Goal: Task Accomplishment & Management: Use online tool/utility

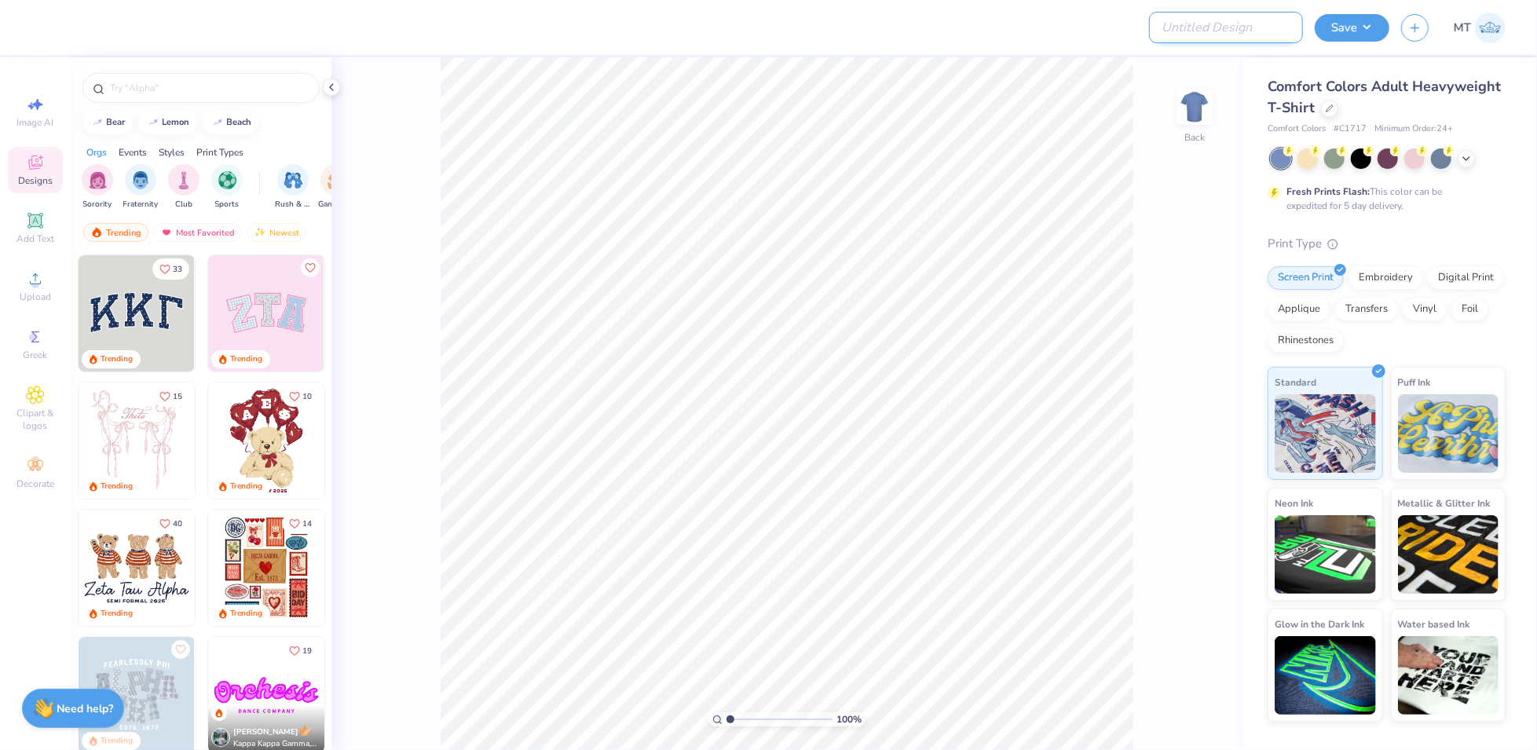
click at [1240, 32] on input "Design Title" at bounding box center [1226, 27] width 154 height 31
paste input "FPS239492"
type input "FPS239492"
click at [1325, 112] on div at bounding box center [1329, 106] width 17 height 17
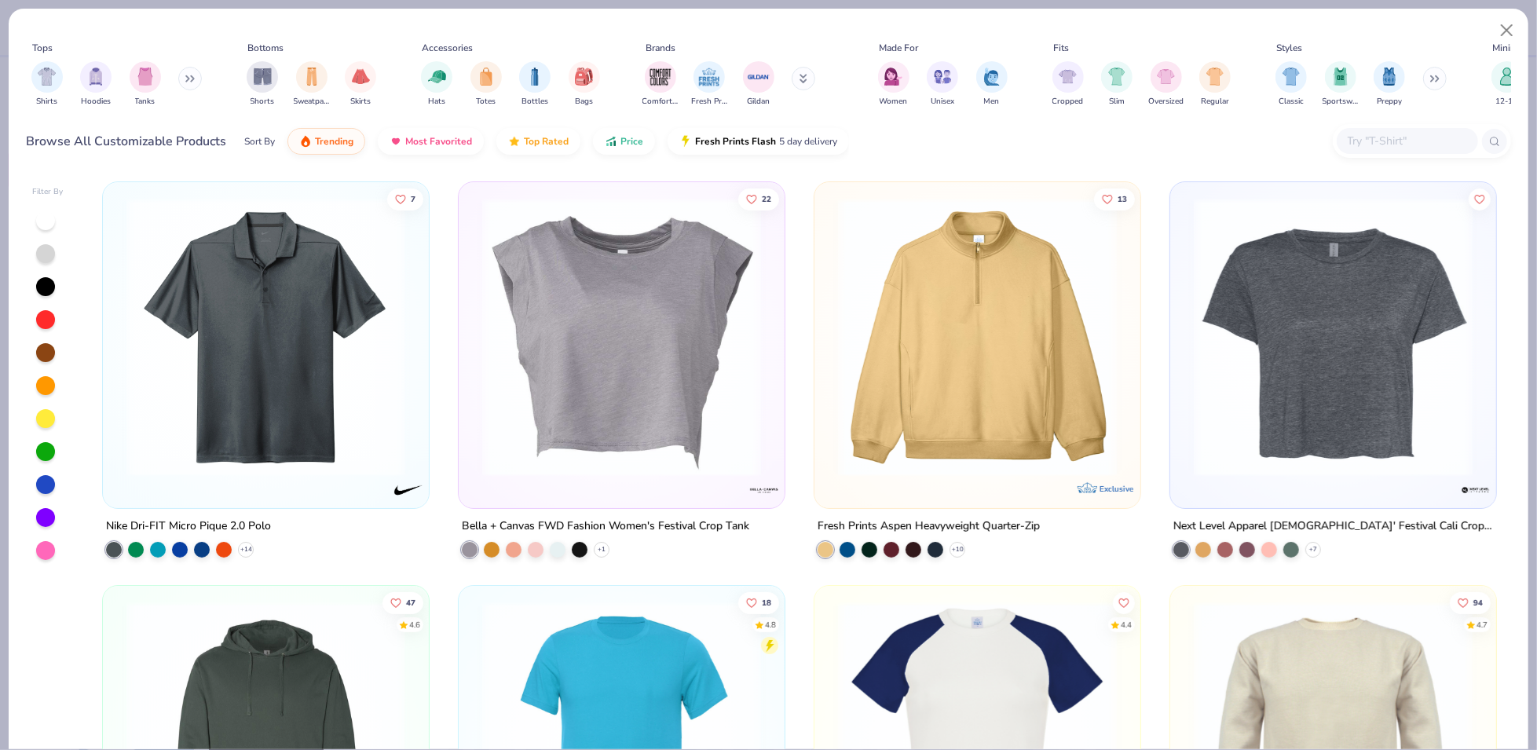
click at [1402, 138] on input "text" at bounding box center [1406, 141] width 121 height 18
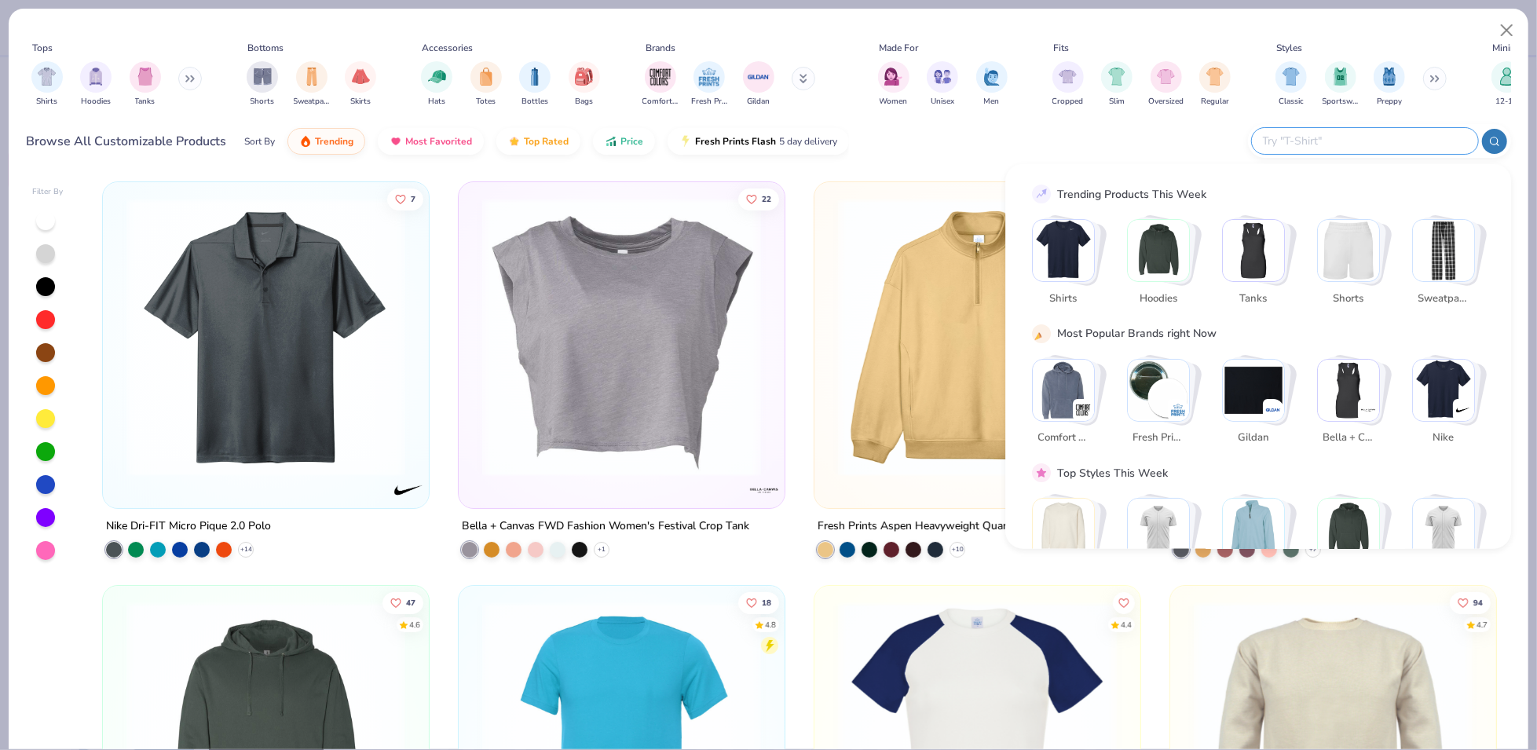
paste input "FP38"
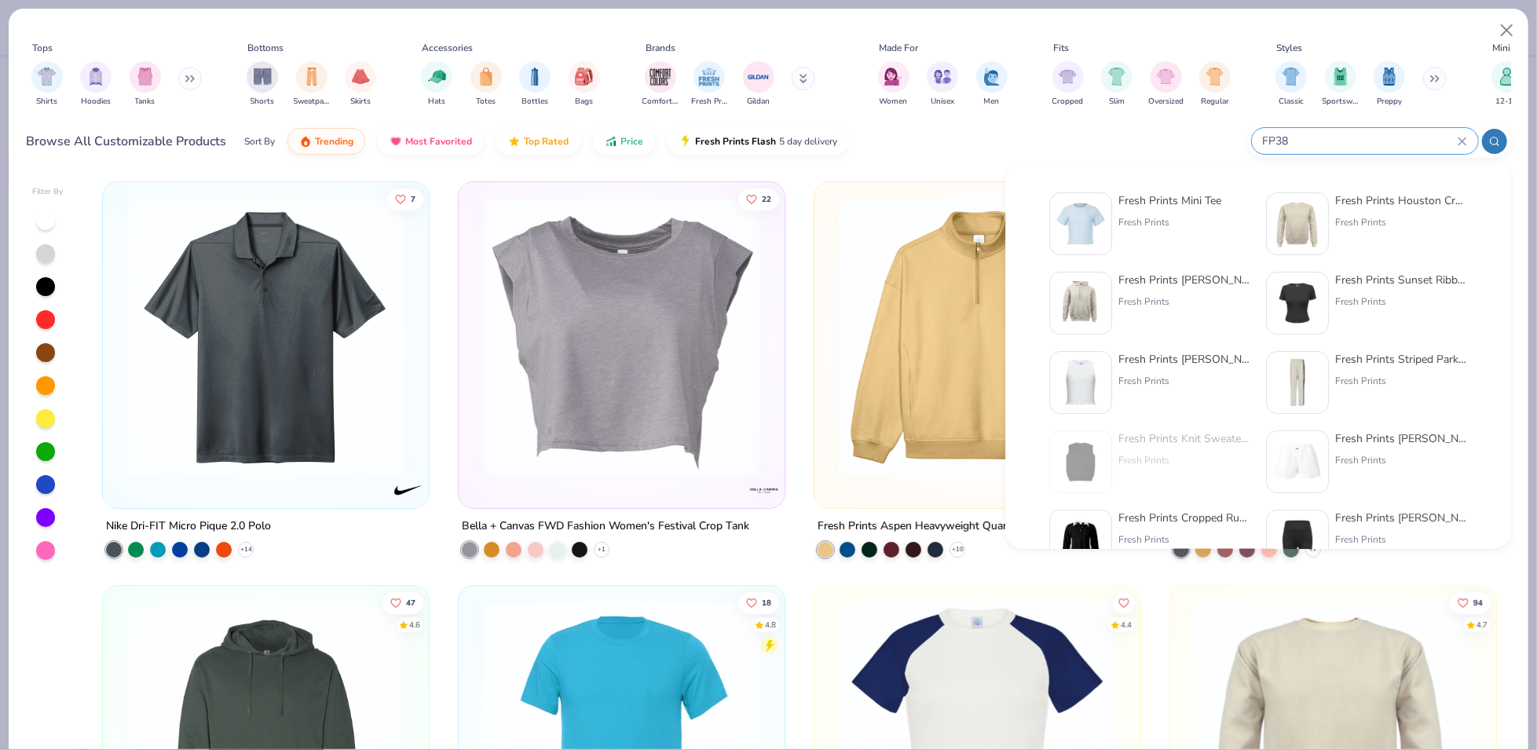
type input "FP38"
click at [1057, 221] on img at bounding box center [1081, 224] width 49 height 49
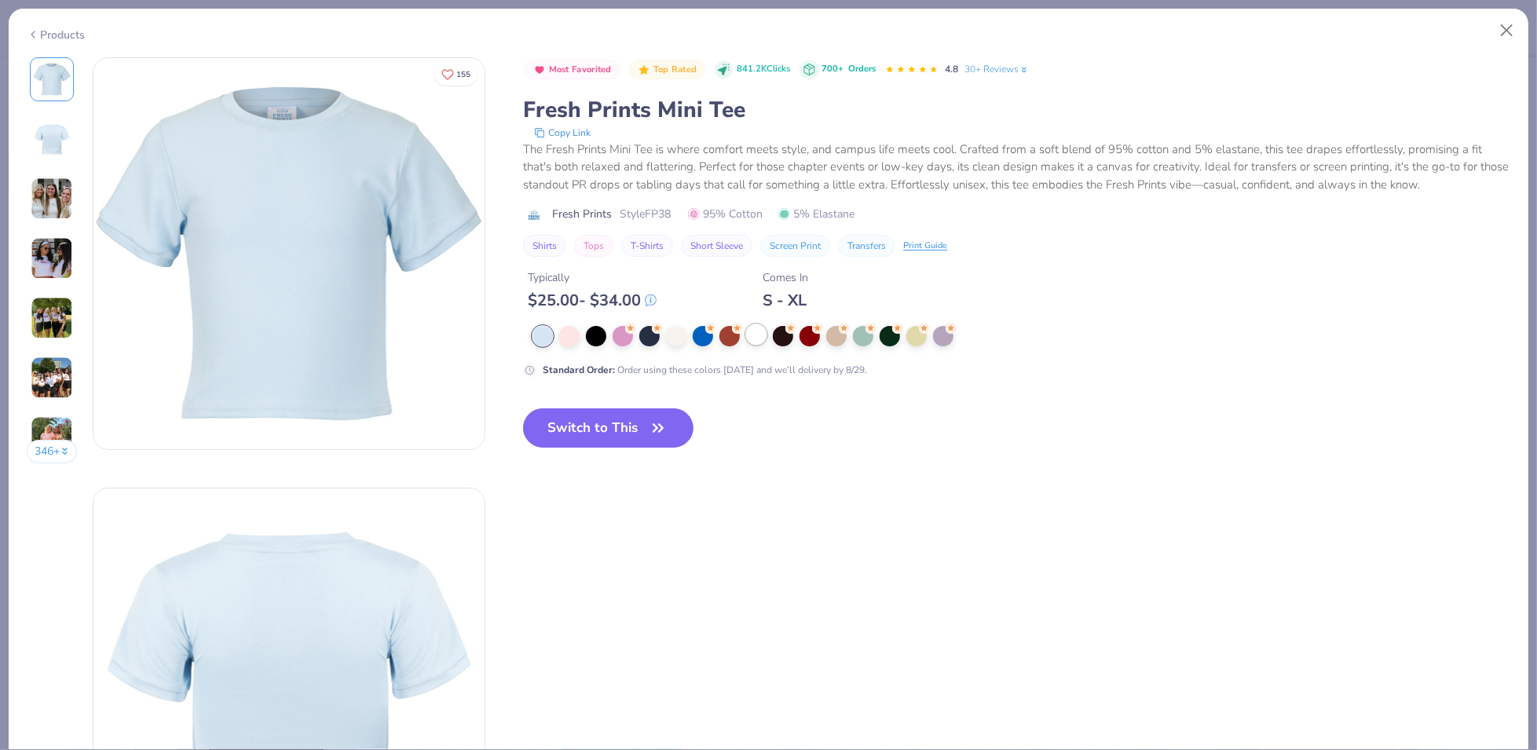
click at [760, 339] on div at bounding box center [756, 334] width 20 height 20
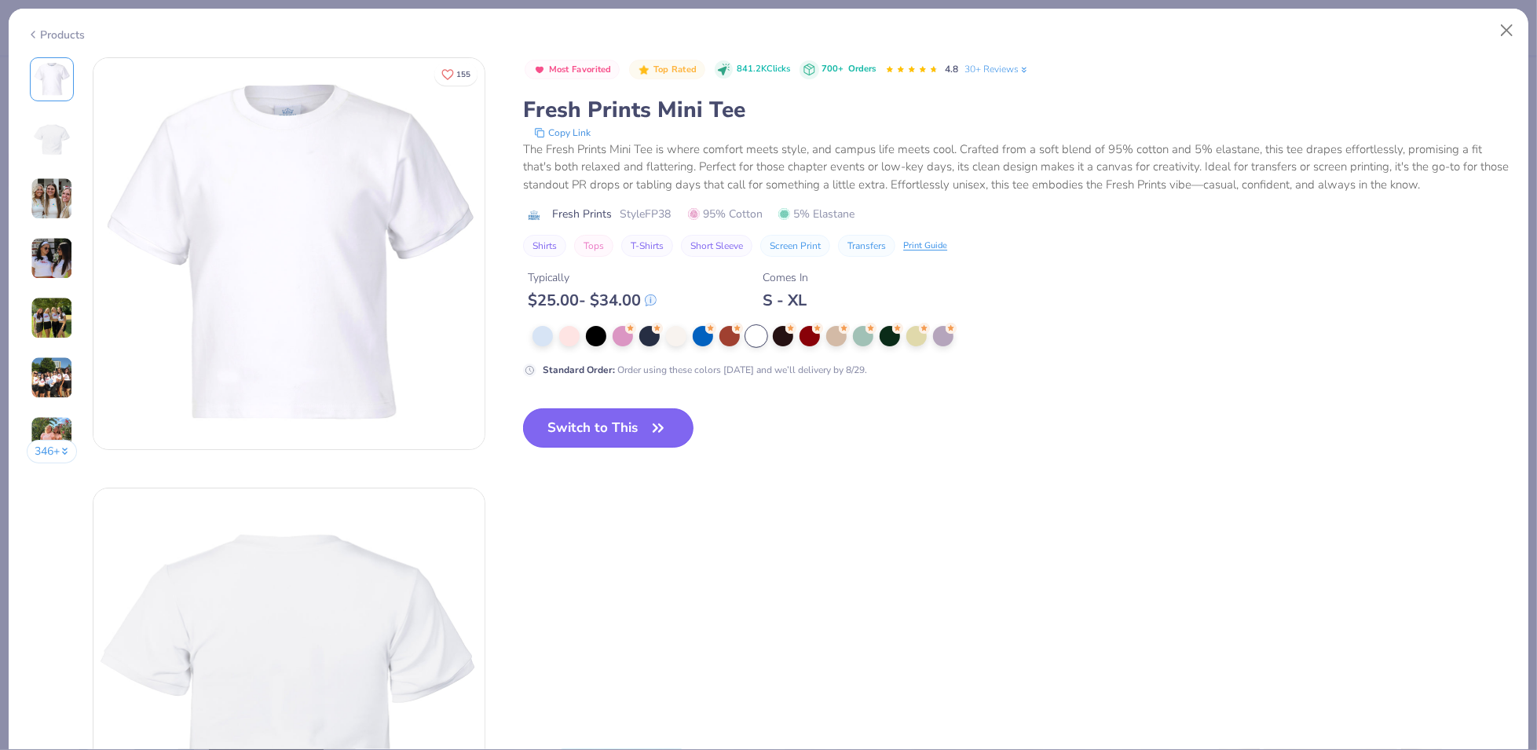
click at [634, 429] on button "Switch to This" at bounding box center [608, 427] width 170 height 39
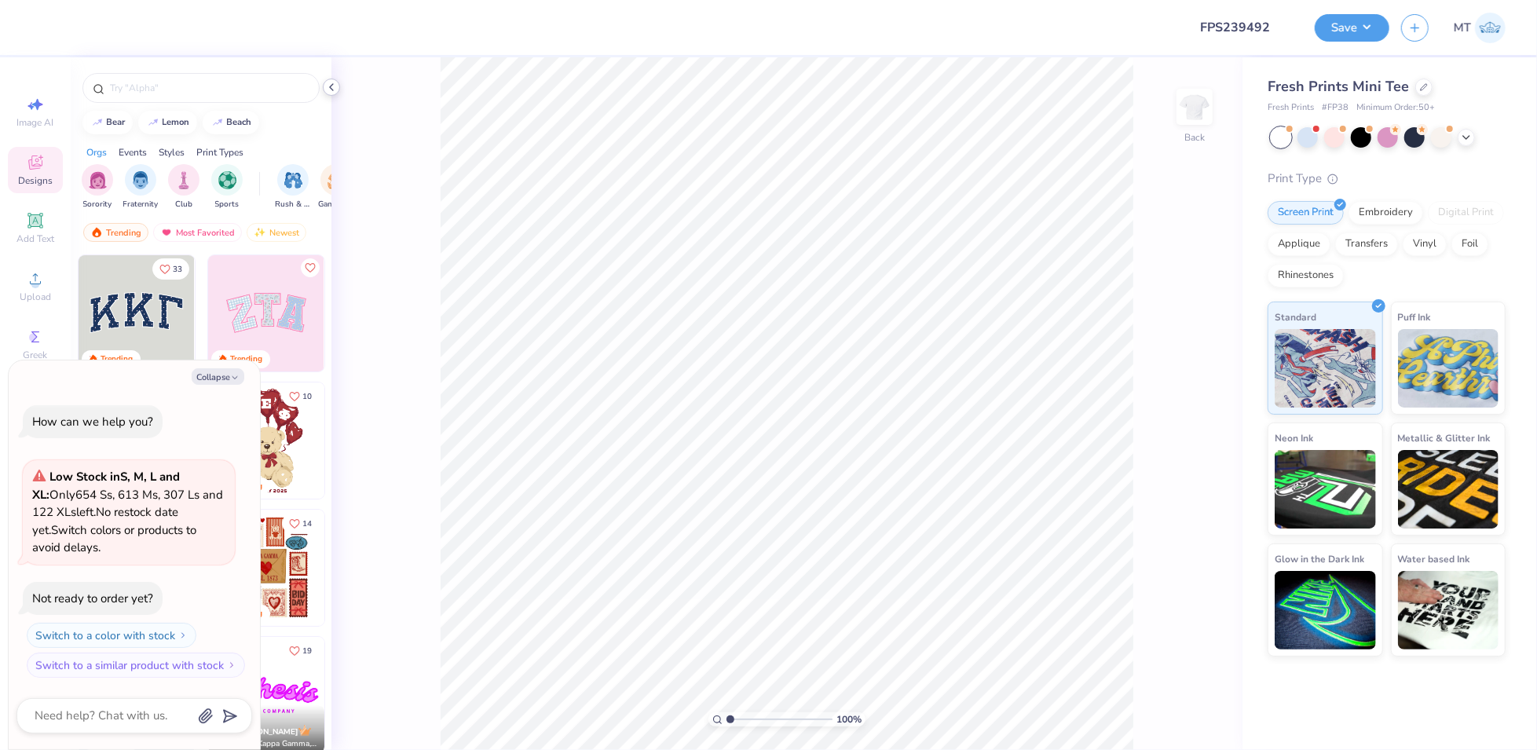
click at [328, 83] on icon at bounding box center [331, 87] width 13 height 13
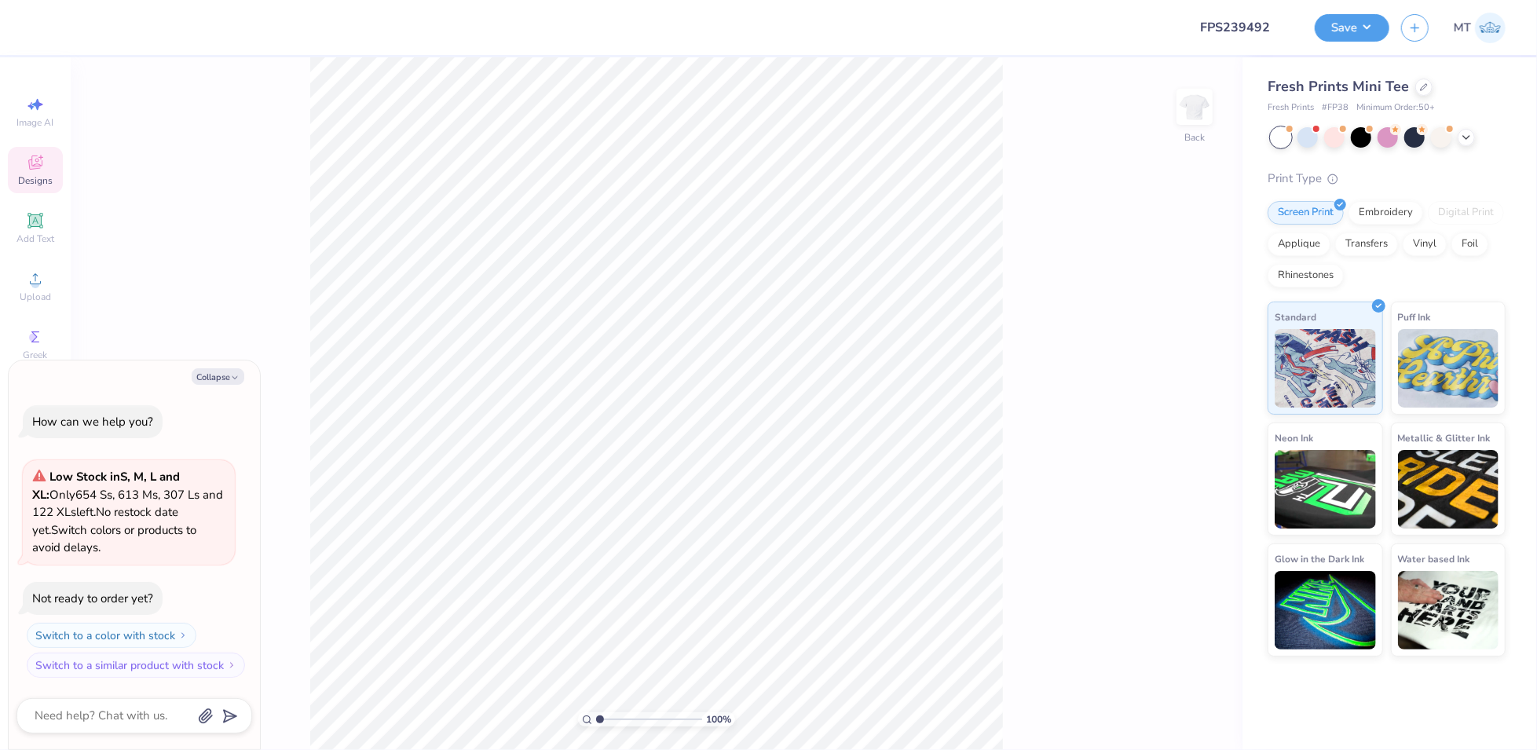
click at [331, 88] on div "100 % Back" at bounding box center [657, 403] width 1172 height 693
click at [232, 376] on icon "button" at bounding box center [234, 377] width 9 height 9
type textarea "x"
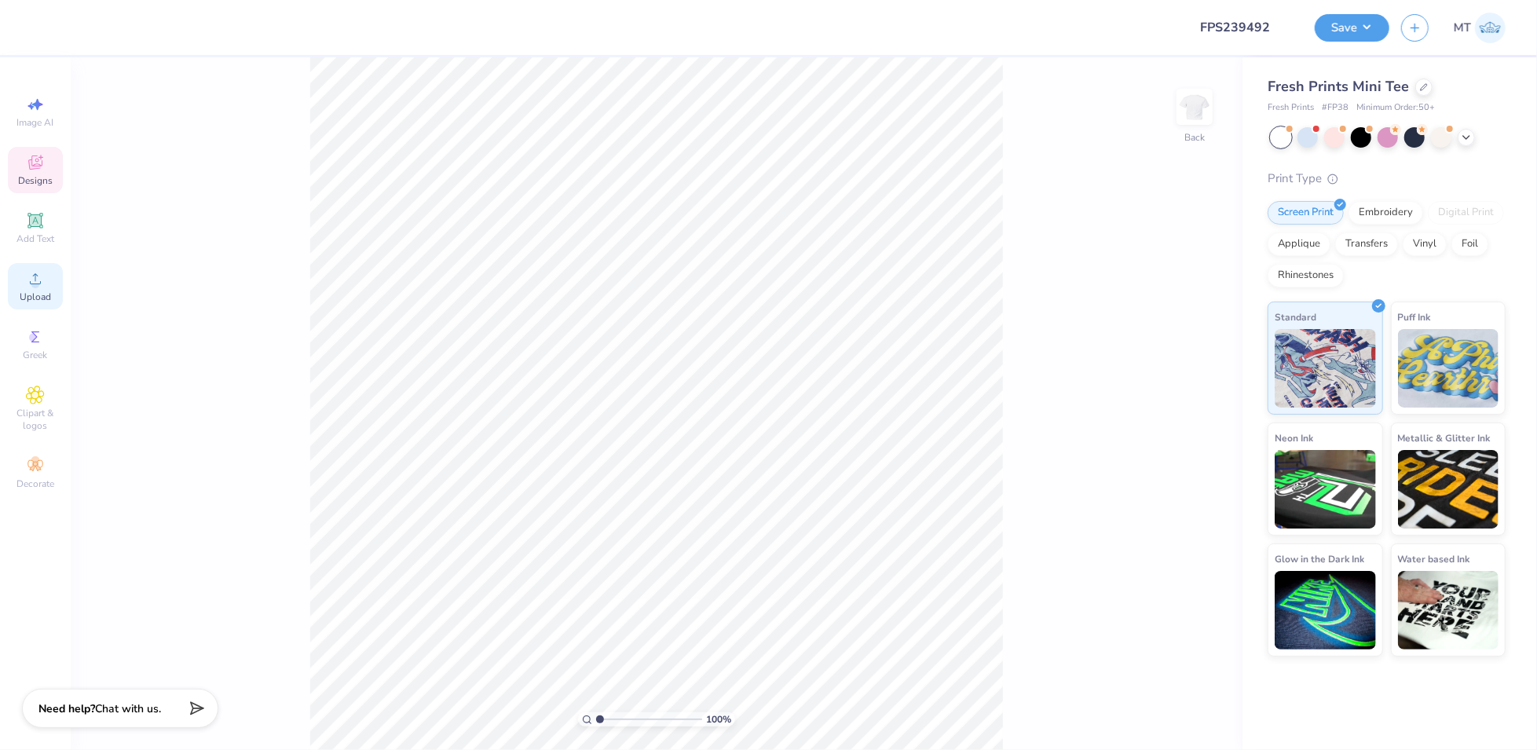
click at [44, 284] on icon at bounding box center [35, 278] width 19 height 19
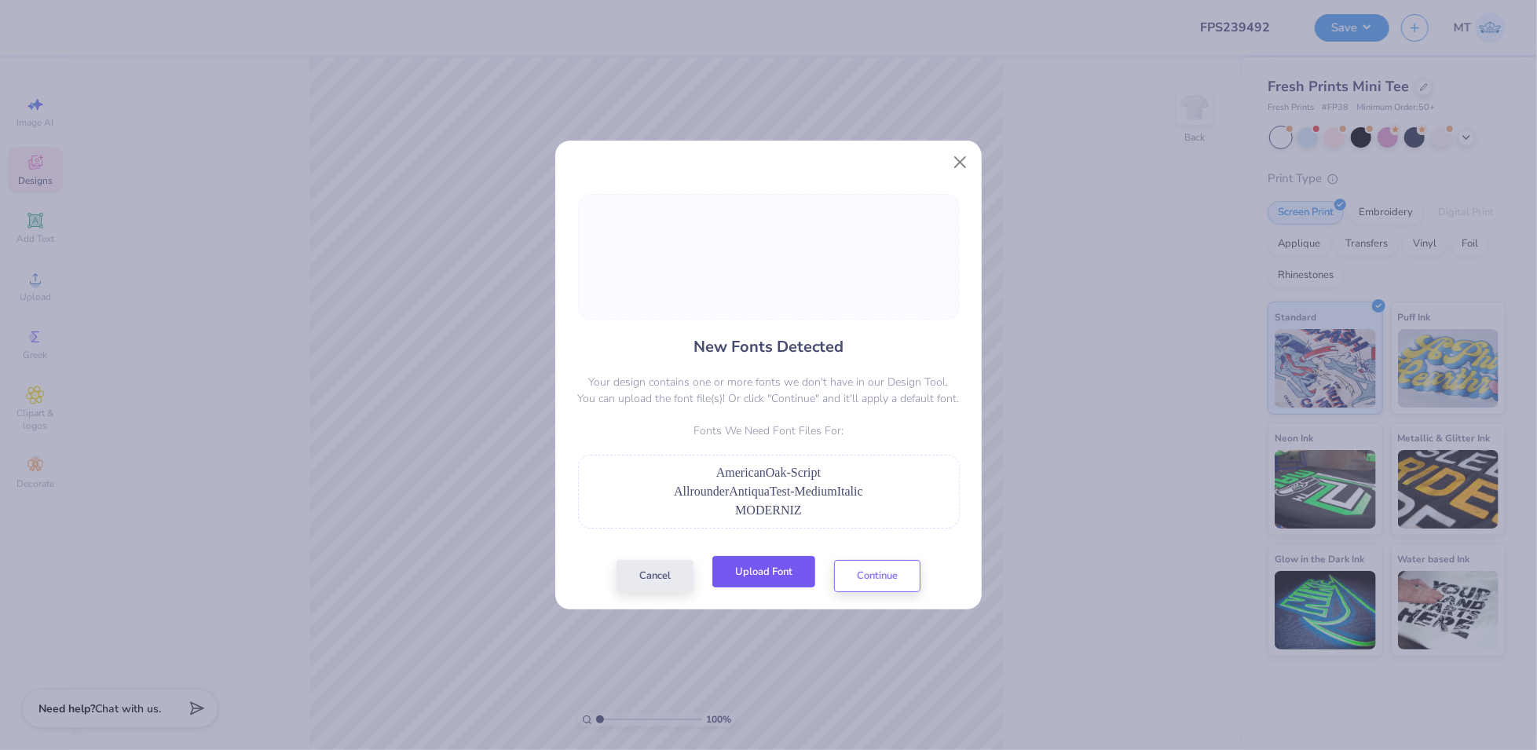
click at [769, 575] on button "Upload Font" at bounding box center [764, 572] width 103 height 32
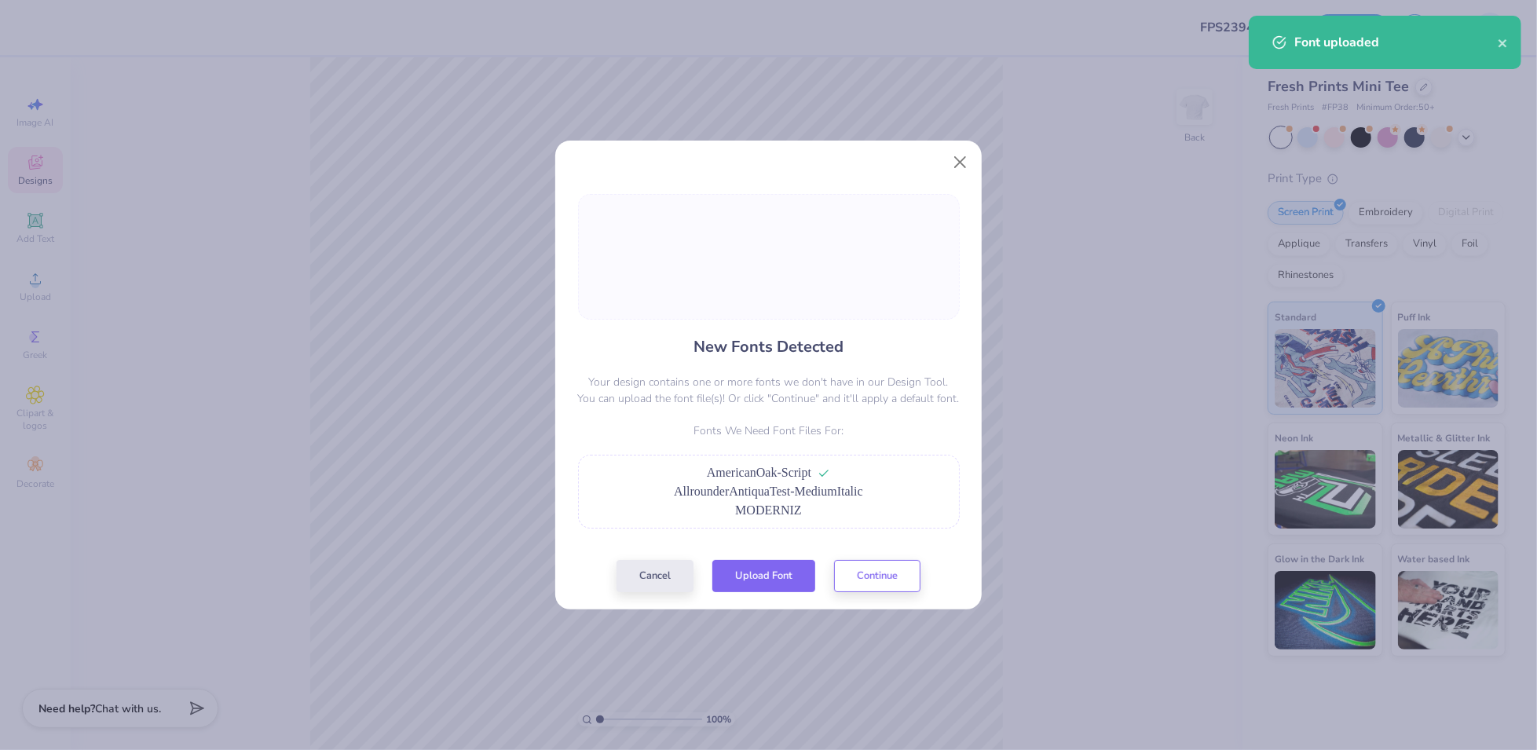
click at [780, 571] on button "Upload Font" at bounding box center [764, 576] width 103 height 32
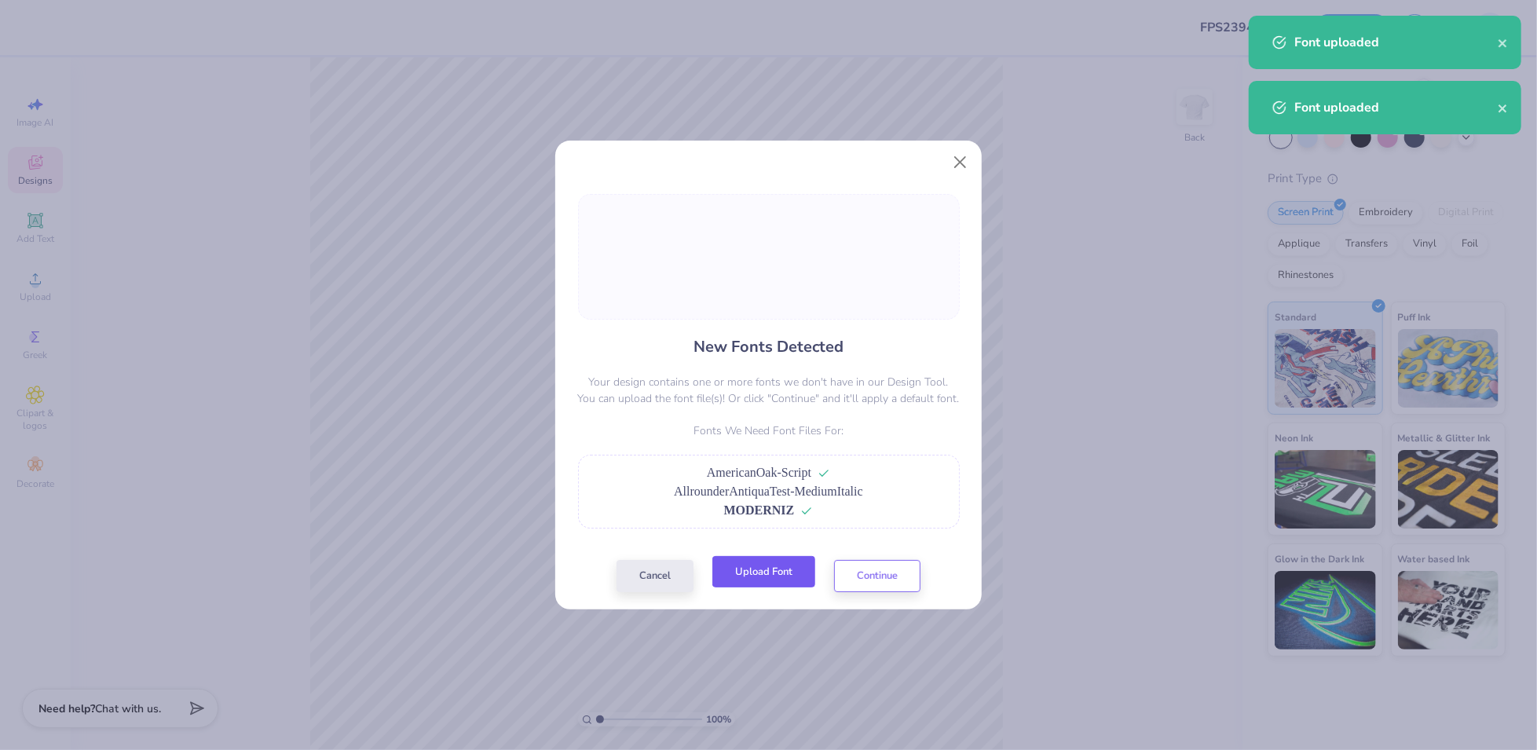
click at [771, 580] on button "Upload Font" at bounding box center [764, 572] width 103 height 32
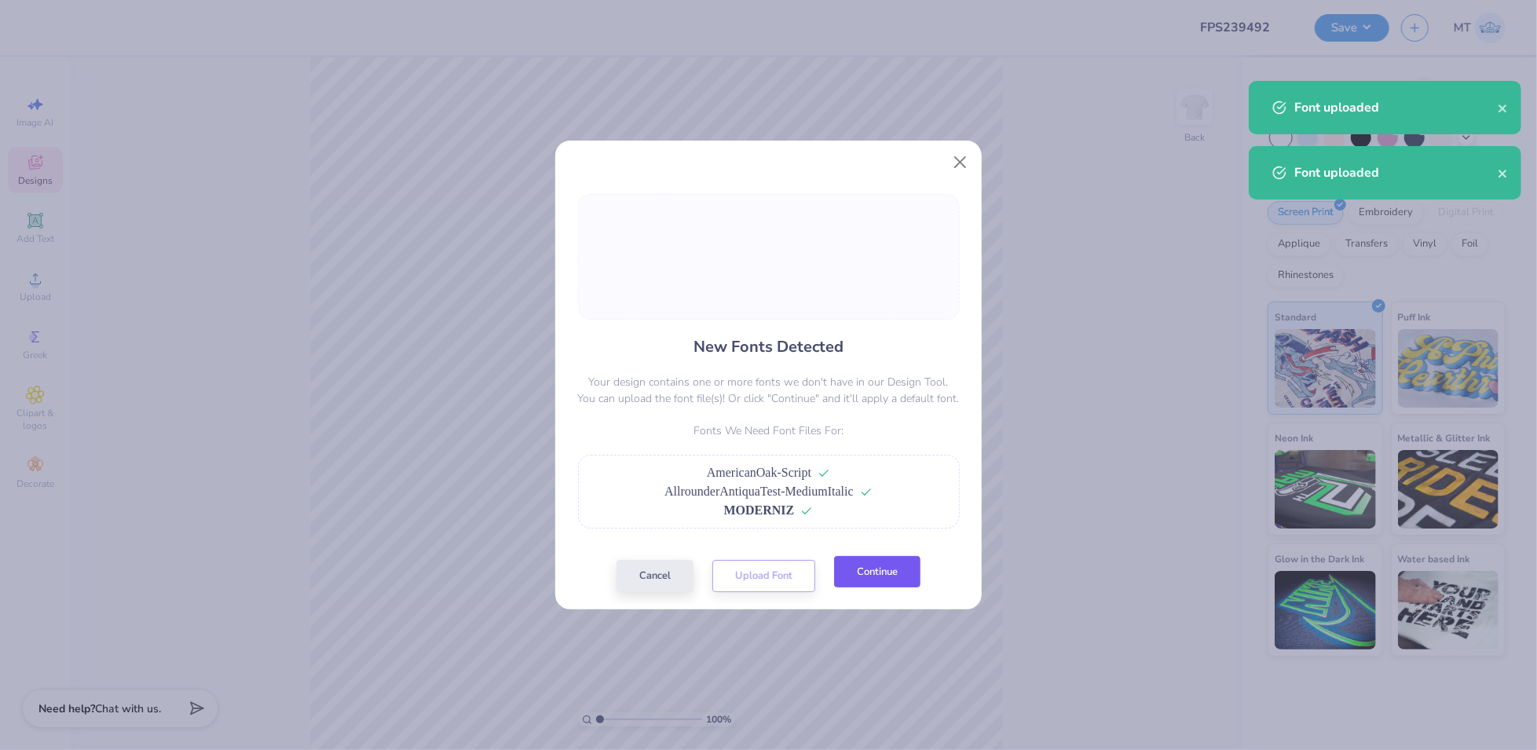
click at [863, 573] on button "Continue" at bounding box center [877, 572] width 86 height 32
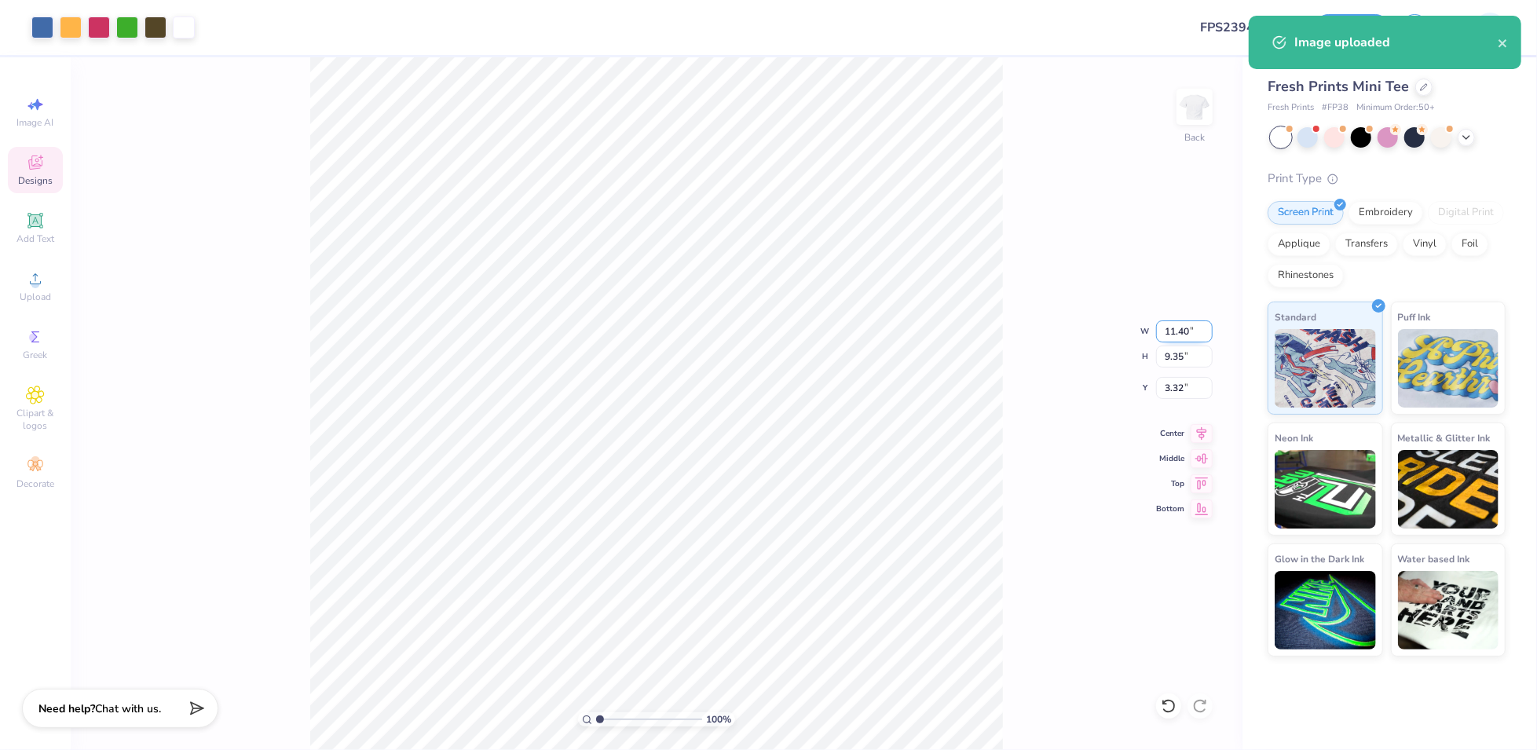
click at [1181, 323] on input "11.40" at bounding box center [1184, 332] width 57 height 22
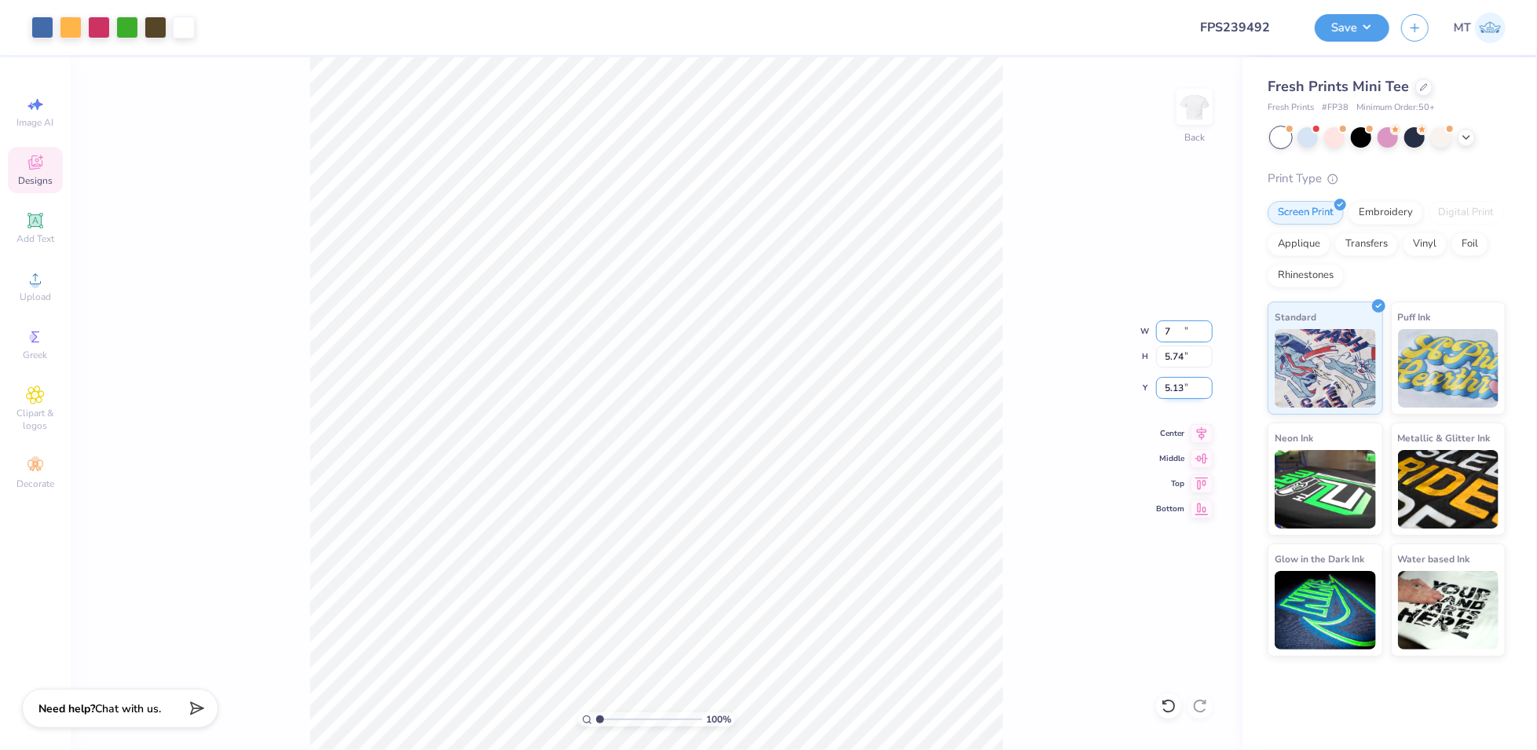
type input "7.00"
type input "5.74"
click at [1178, 385] on input "5.13" at bounding box center [1184, 388] width 57 height 22
type input "2.00"
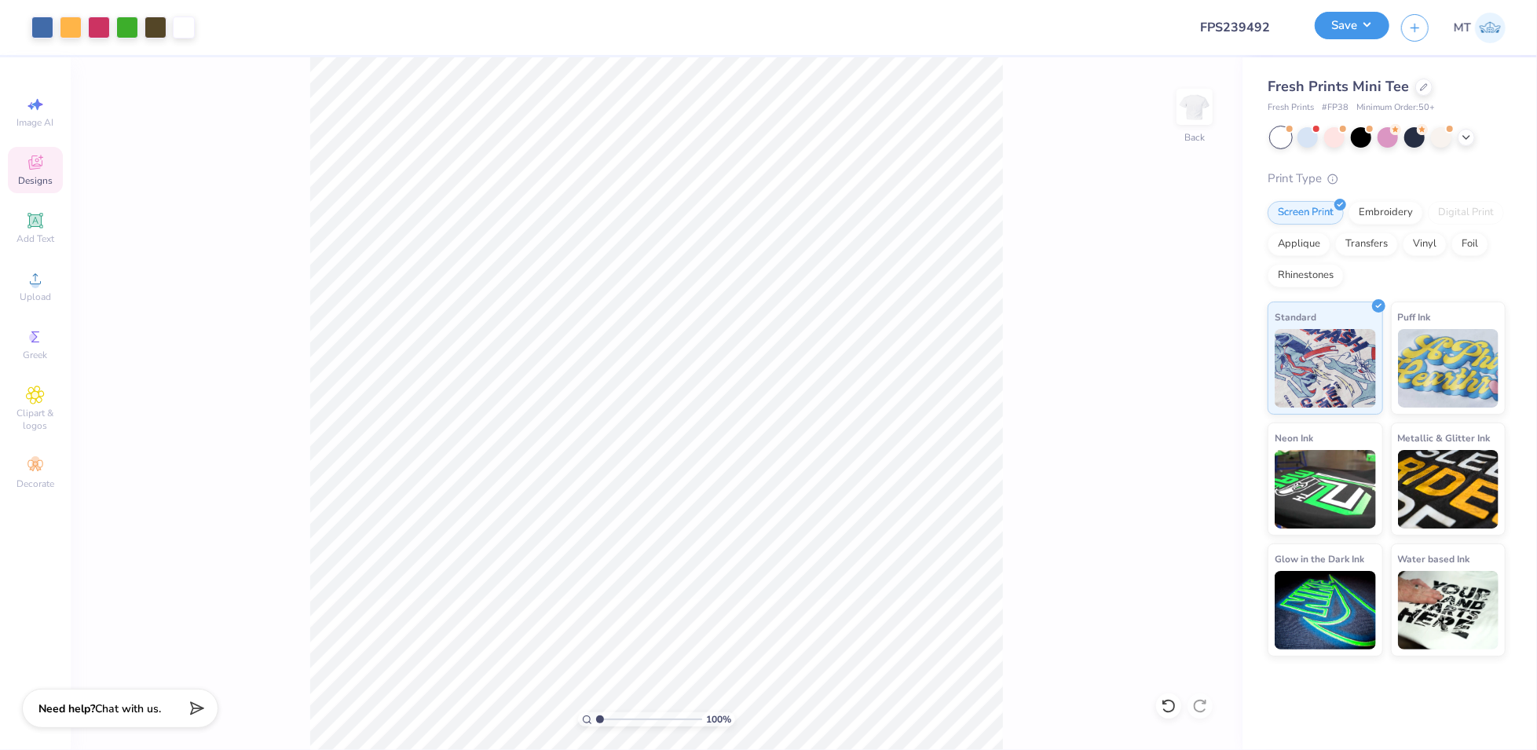
click at [1364, 21] on button "Save" at bounding box center [1352, 25] width 75 height 27
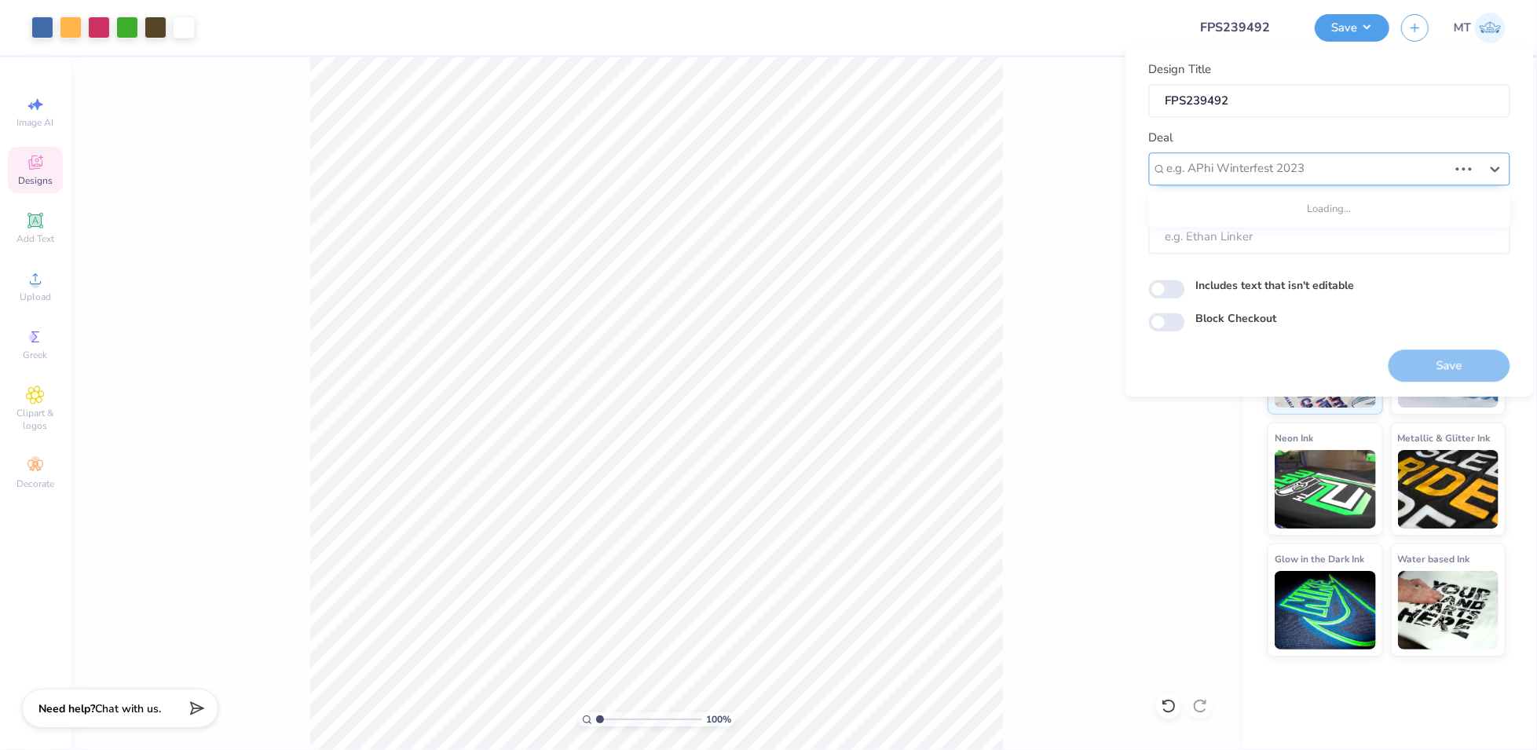
click at [1343, 162] on div at bounding box center [1307, 169] width 281 height 21
click at [1260, 258] on div "Design Tool Gallery" at bounding box center [1330, 268] width 349 height 26
type input "design tool"
type input "Design Tool Gallery User"
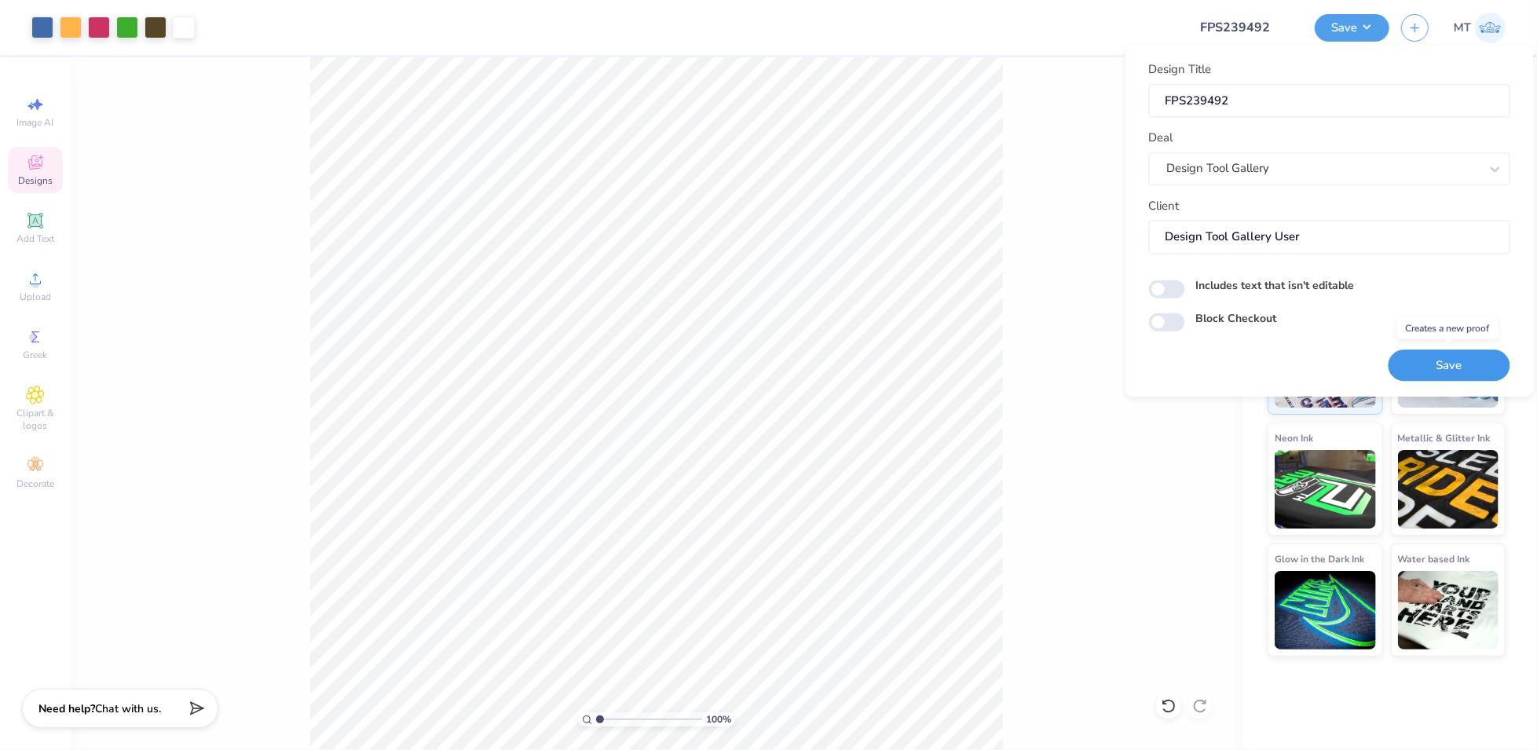
click at [1449, 364] on button "Save" at bounding box center [1450, 366] width 122 height 32
click at [1020, 115] on div "100 % Back" at bounding box center [657, 403] width 1172 height 693
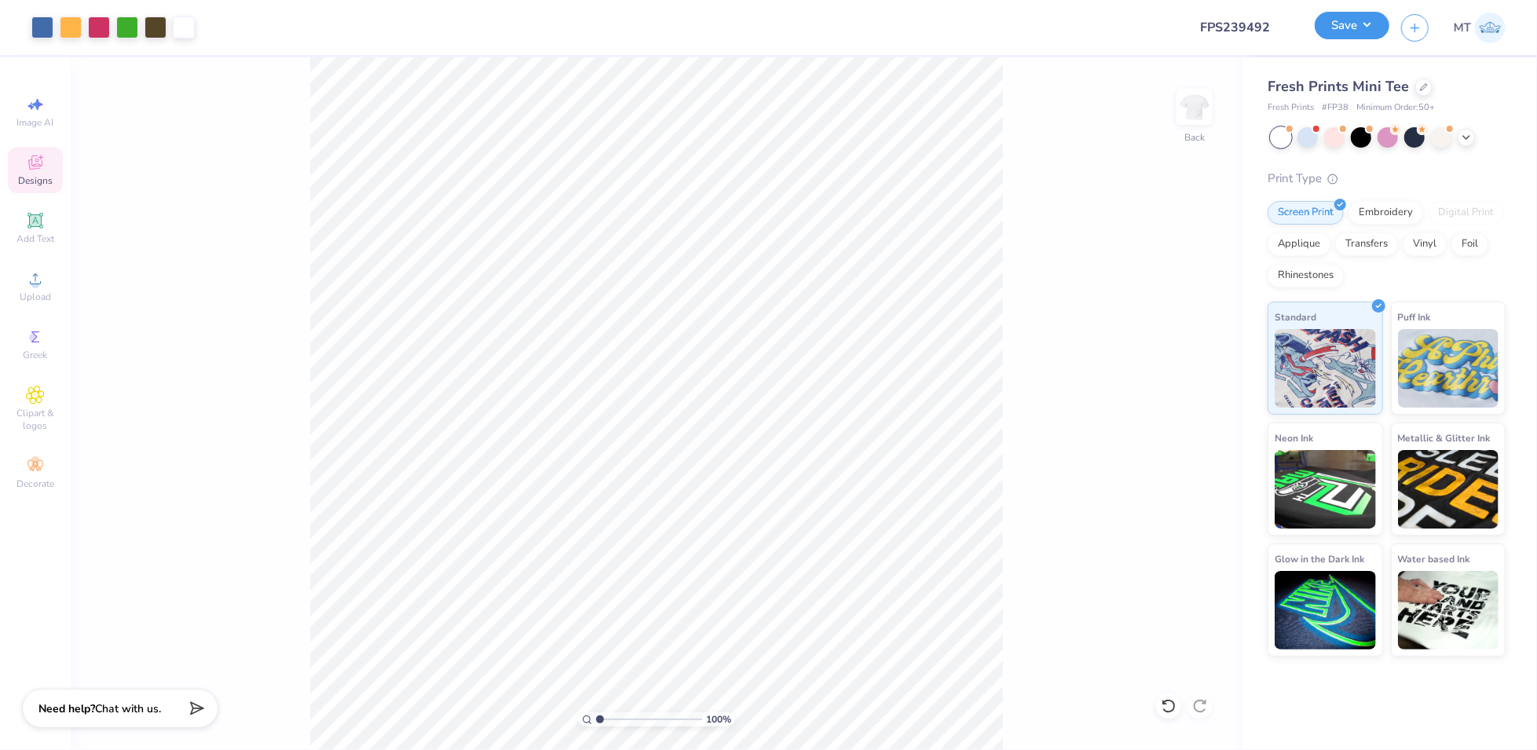
click at [1368, 27] on button "Save" at bounding box center [1352, 25] width 75 height 27
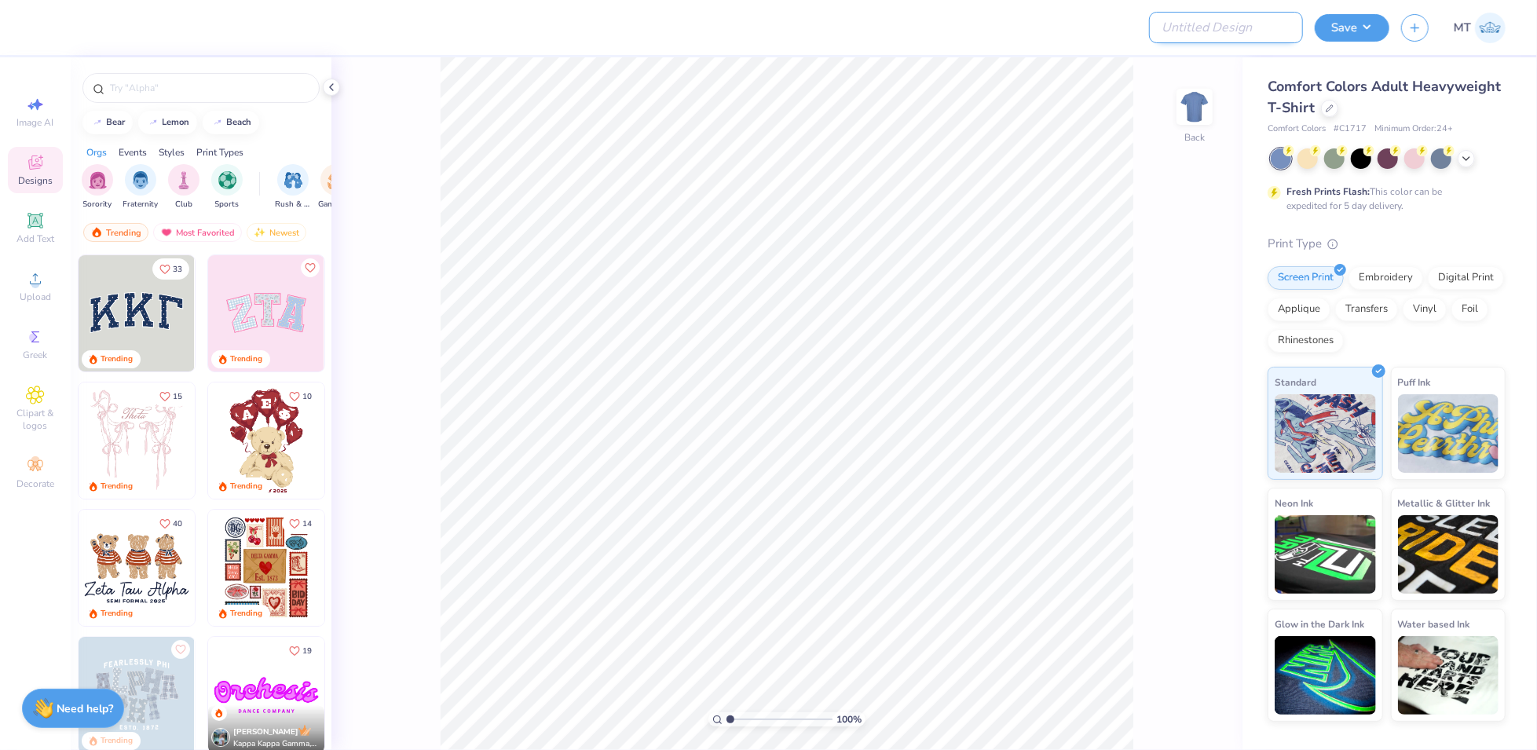
click at [1251, 29] on input "Design Title" at bounding box center [1226, 27] width 154 height 31
paste input "FPS239492"
type input "FPS239492"
click at [1329, 112] on div at bounding box center [1329, 106] width 17 height 17
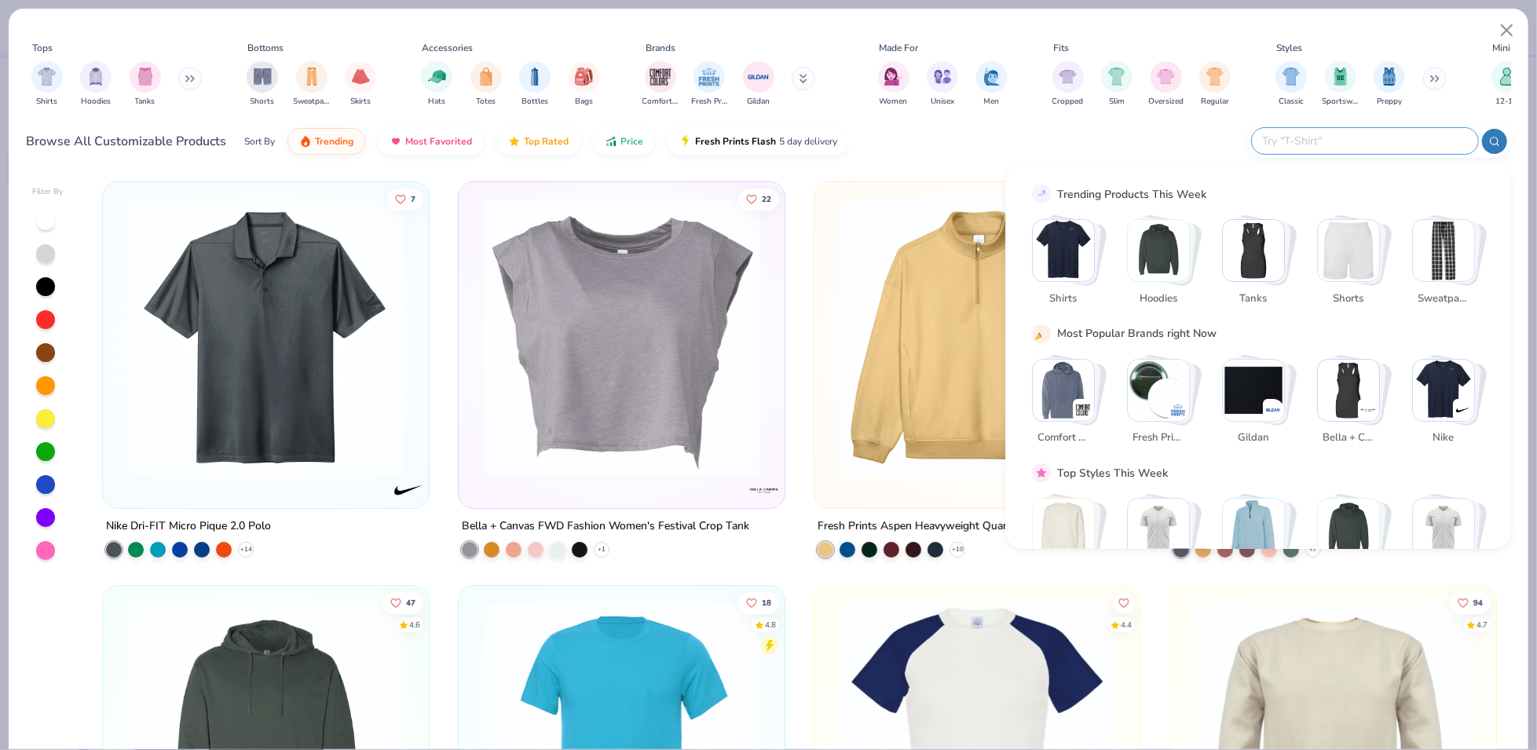
click at [1378, 134] on input "text" at bounding box center [1365, 141] width 206 height 18
paste input "FP38"
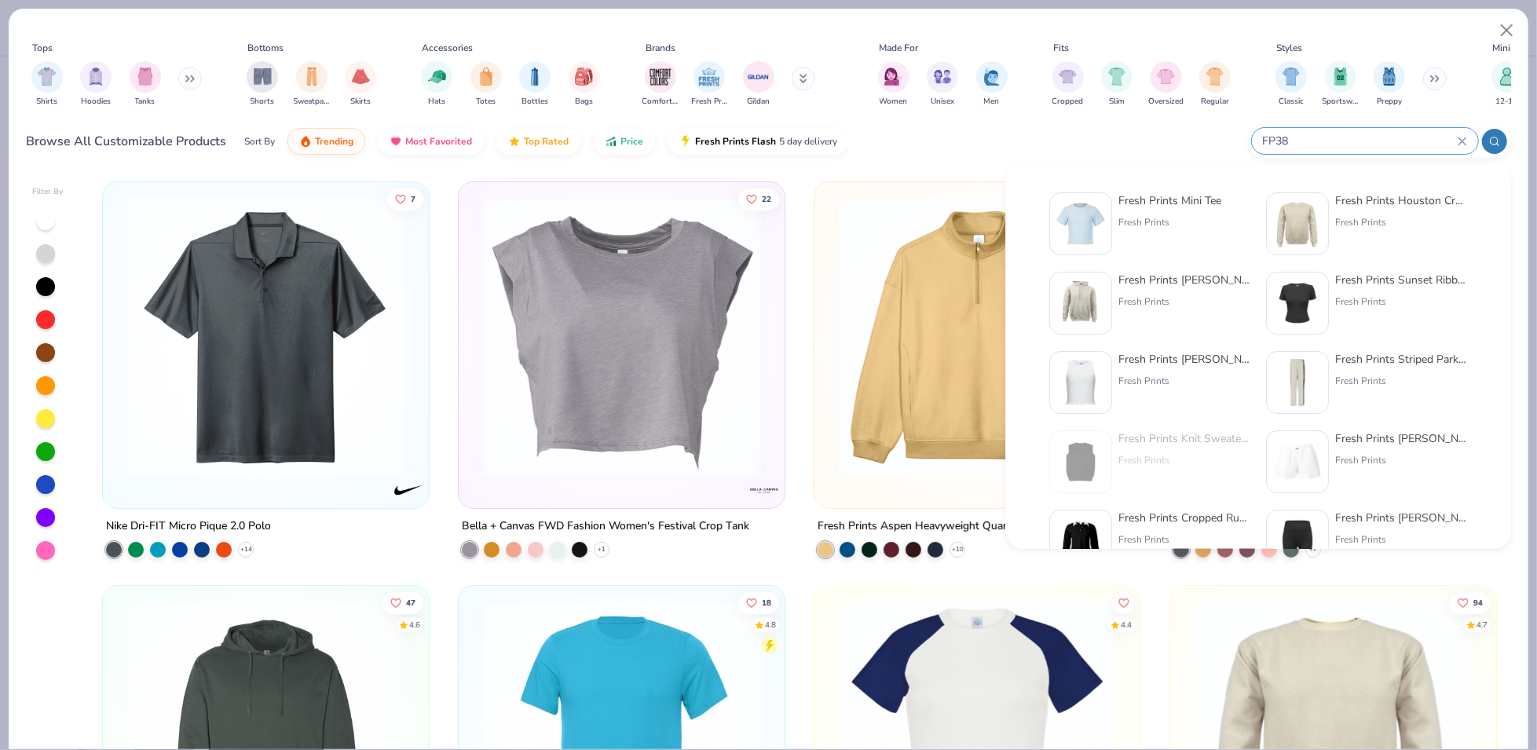
type input "FP38"
click at [1162, 230] on div "Fresh Prints Mini Tee Fresh Prints" at bounding box center [1170, 223] width 103 height 63
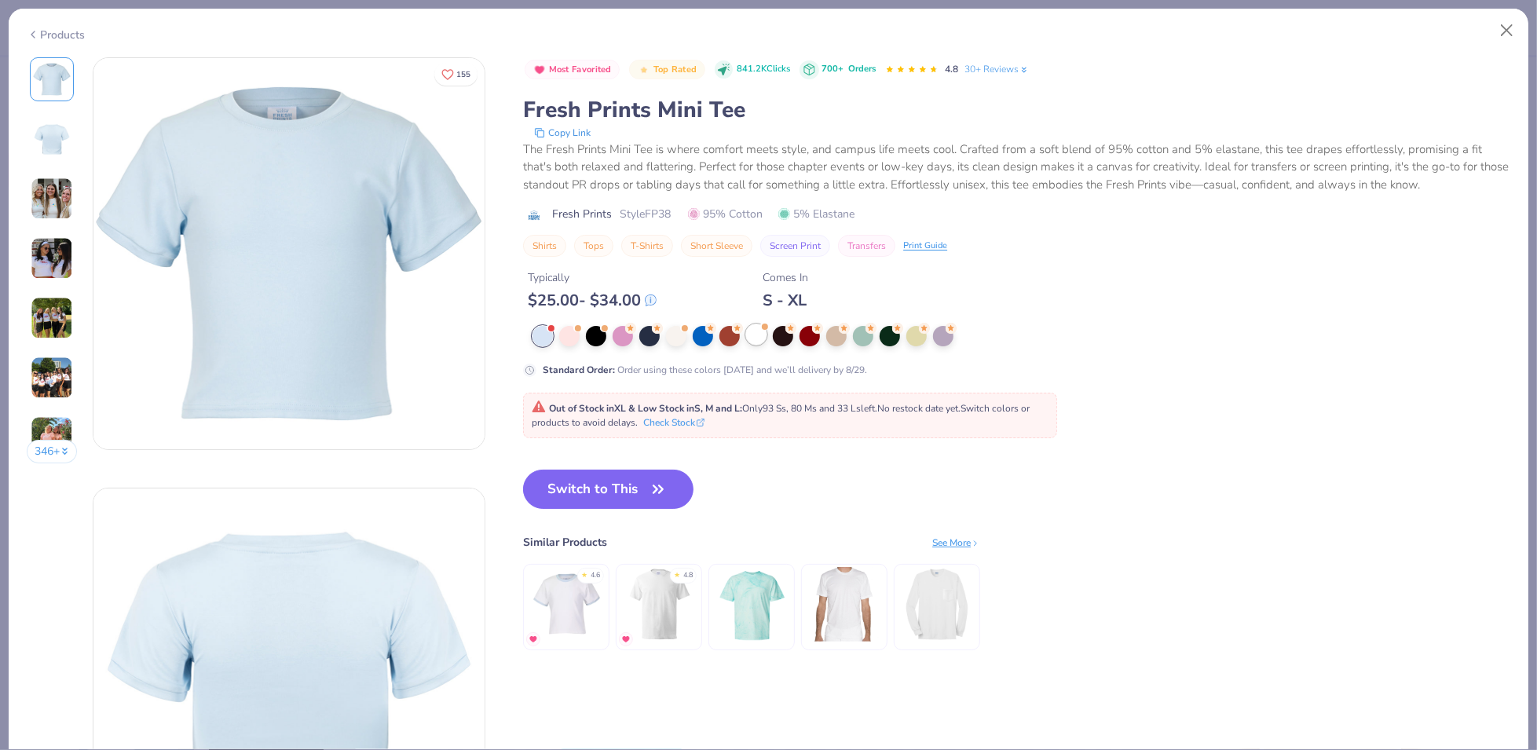
click at [750, 339] on div at bounding box center [756, 334] width 20 height 20
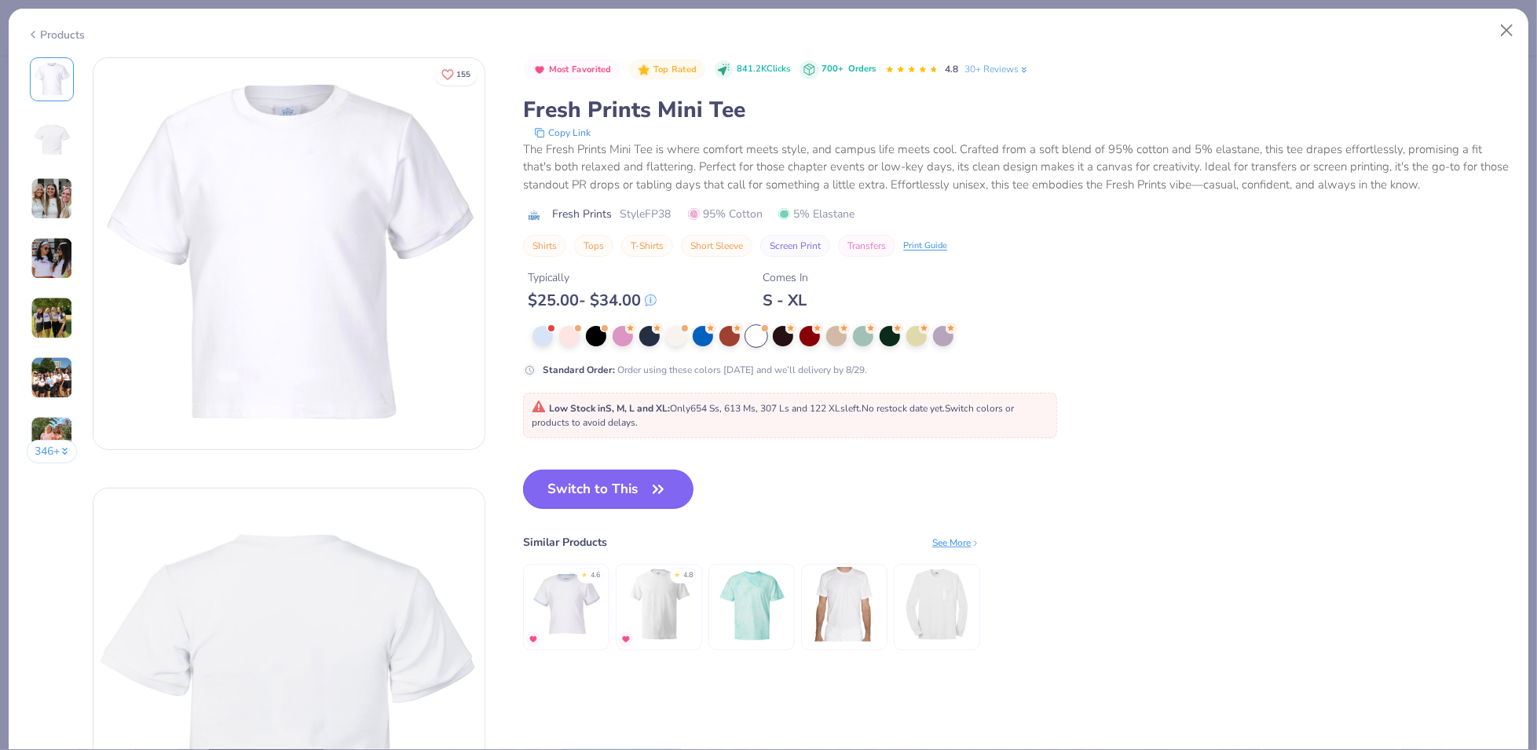
click at [614, 502] on button "Switch to This" at bounding box center [608, 489] width 170 height 39
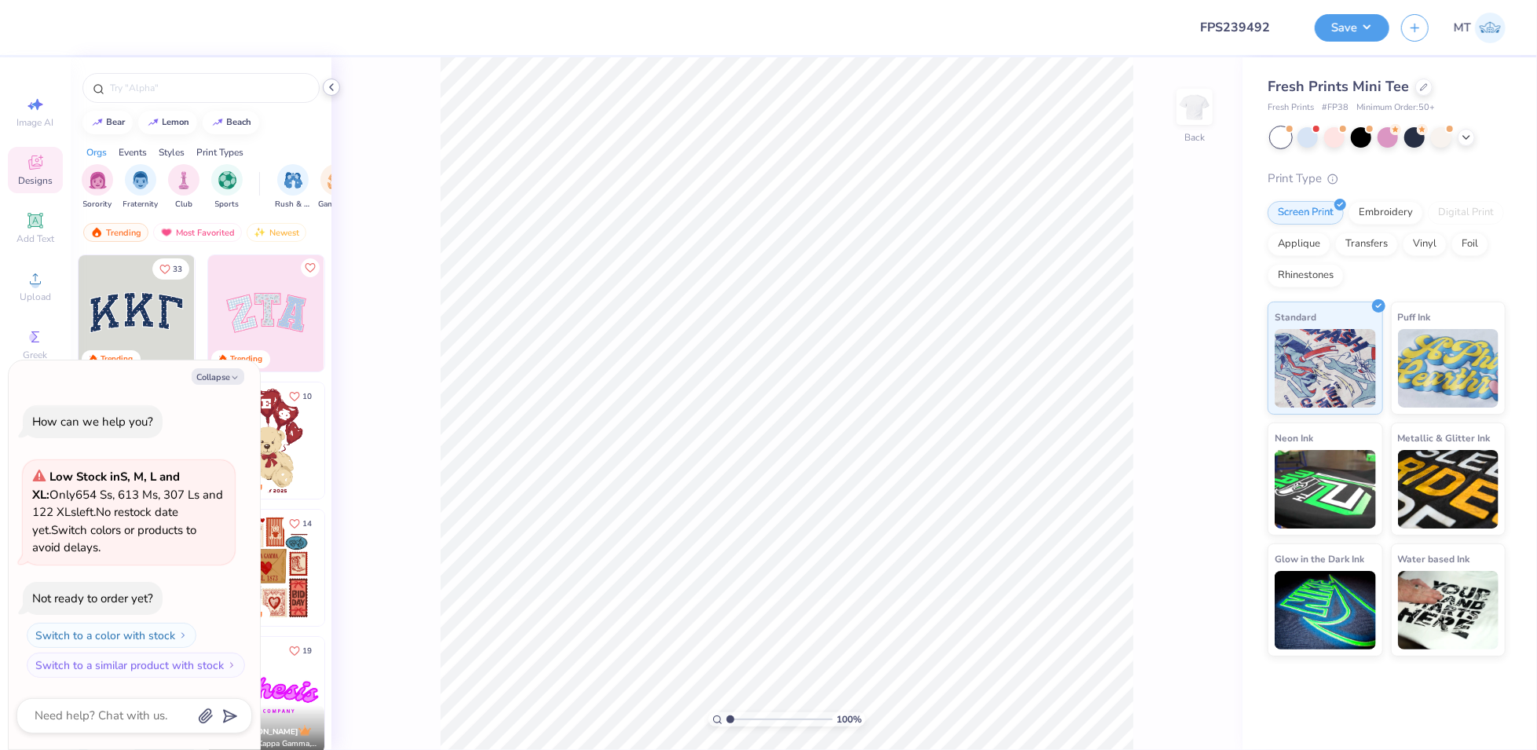
click at [335, 84] on icon at bounding box center [331, 87] width 13 height 13
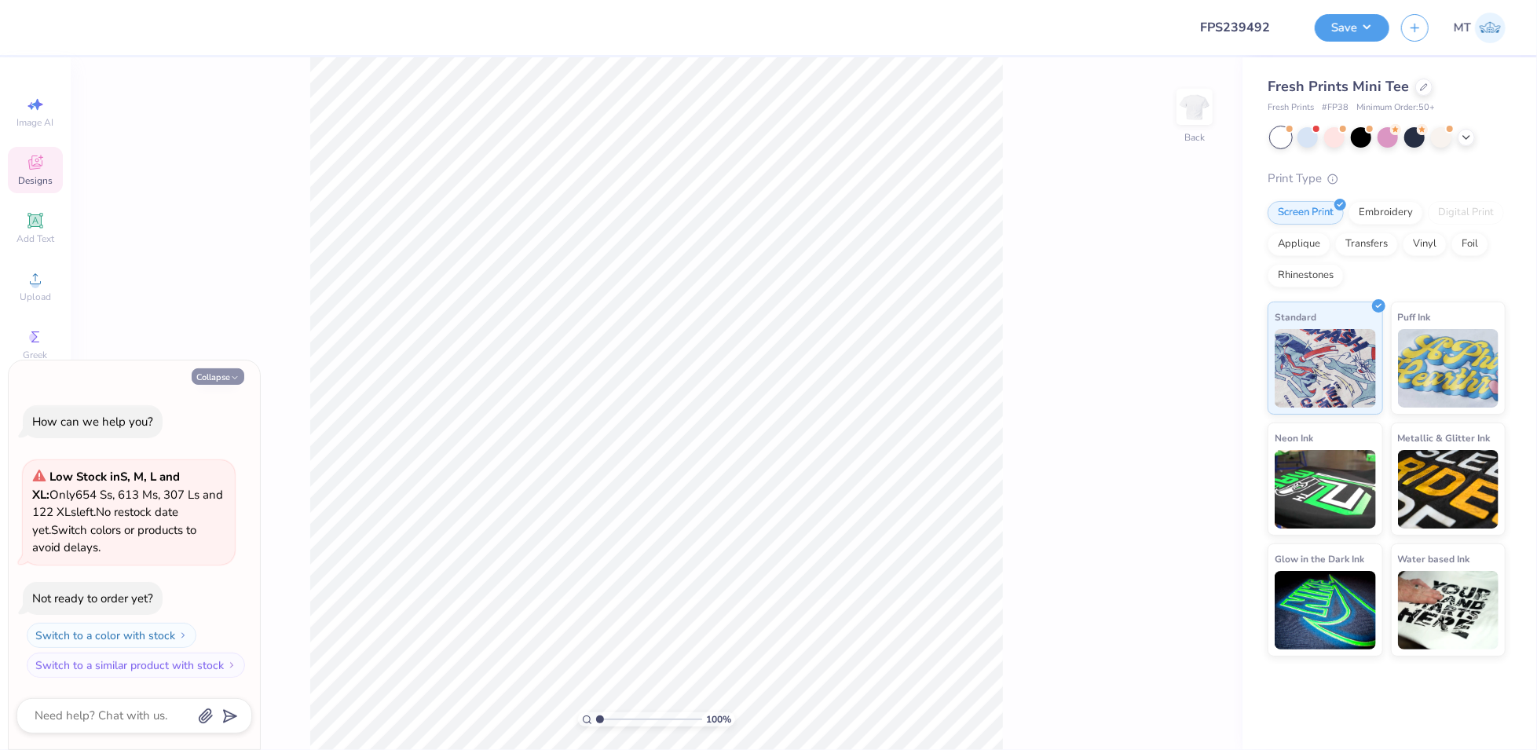
click at [219, 383] on button "Collapse" at bounding box center [218, 376] width 53 height 16
type textarea "x"
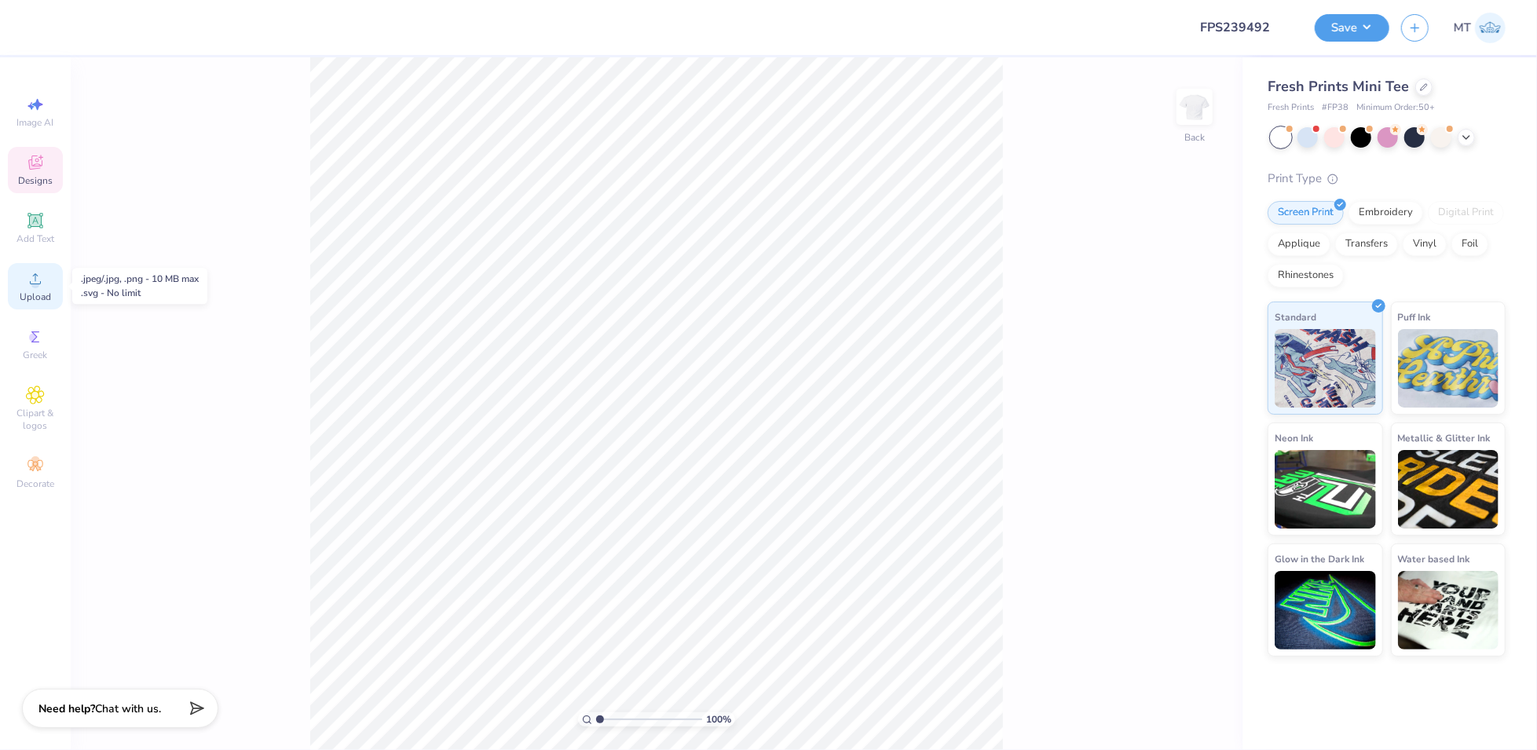
click at [35, 301] on span "Upload" at bounding box center [35, 297] width 31 height 13
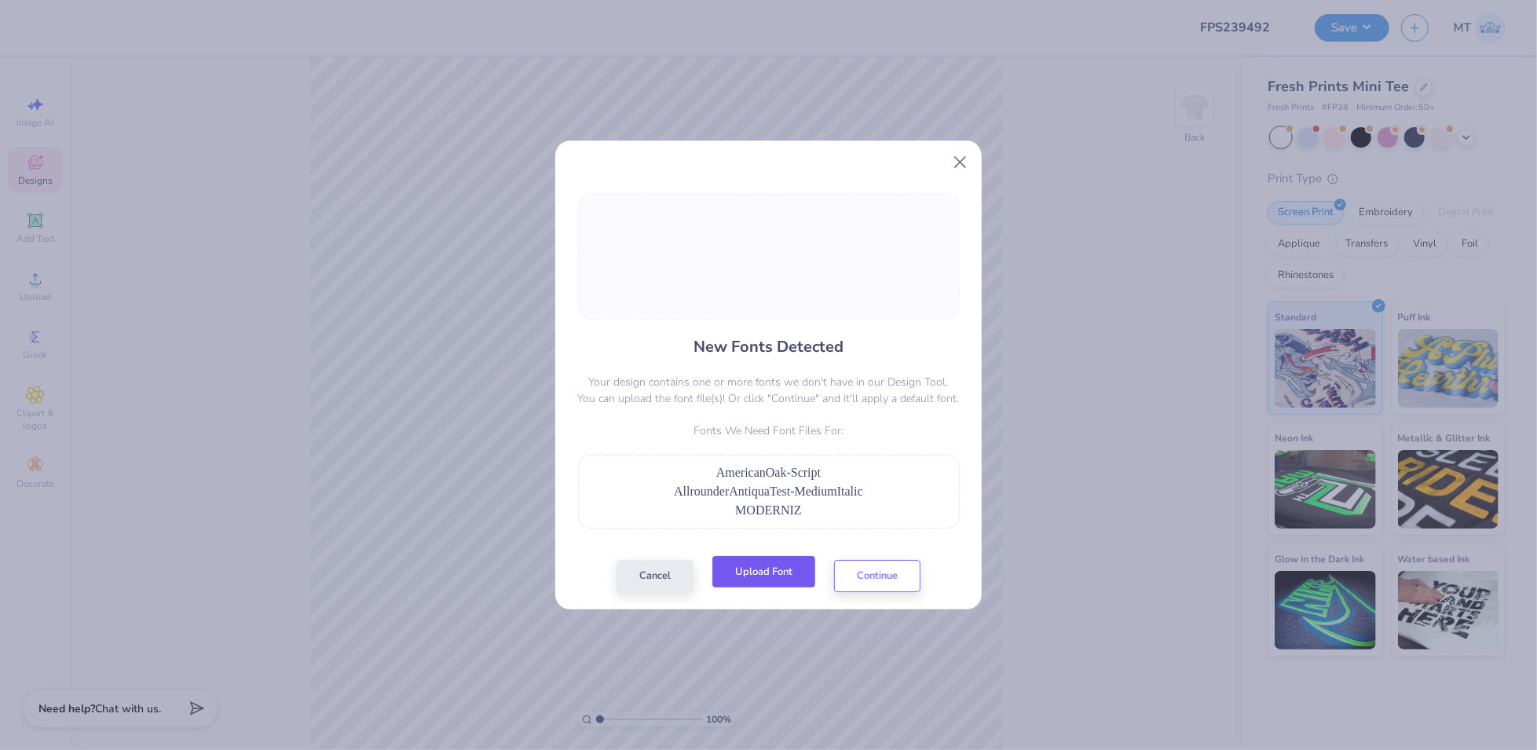
click at [787, 563] on button "Upload Font" at bounding box center [764, 572] width 103 height 32
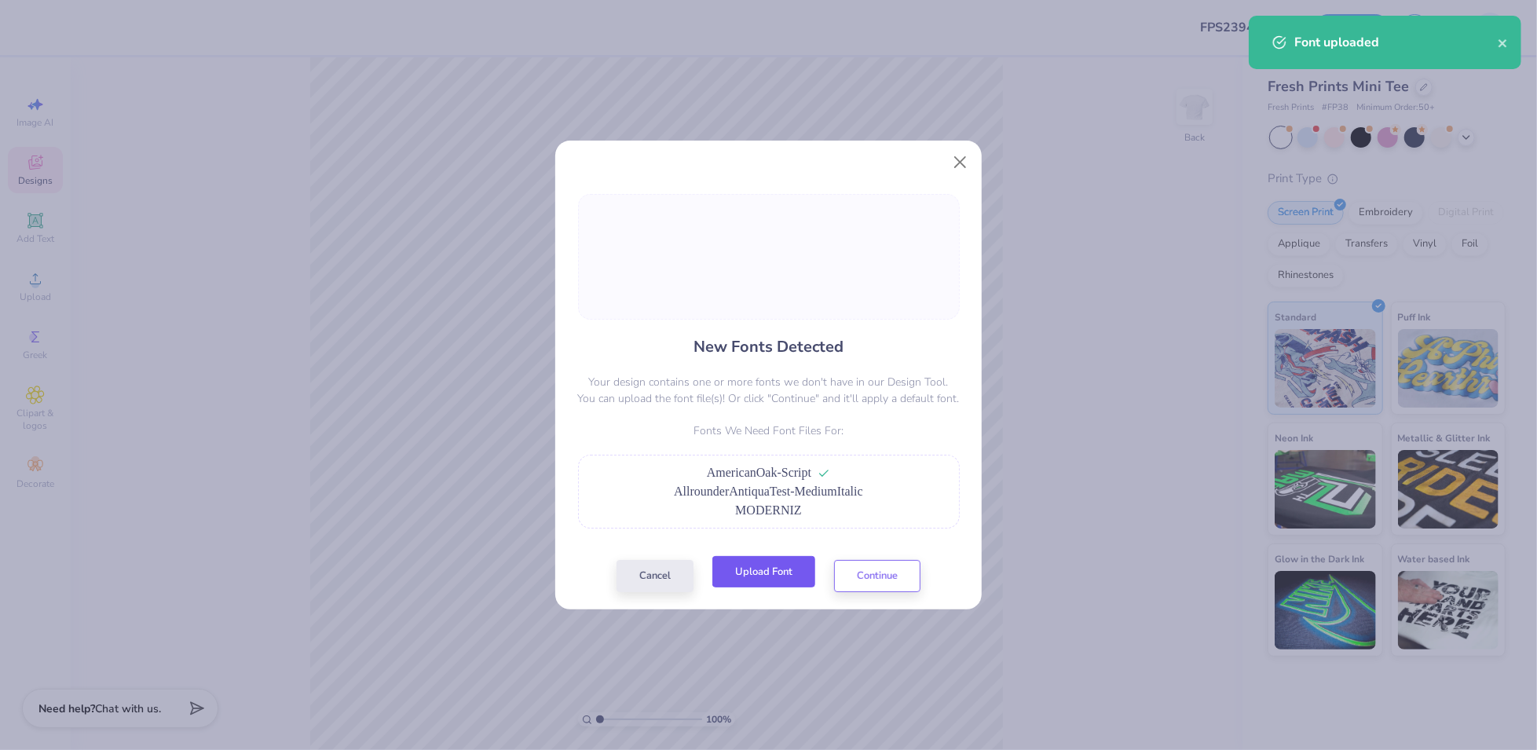
click at [770, 575] on button "Upload Font" at bounding box center [764, 572] width 103 height 32
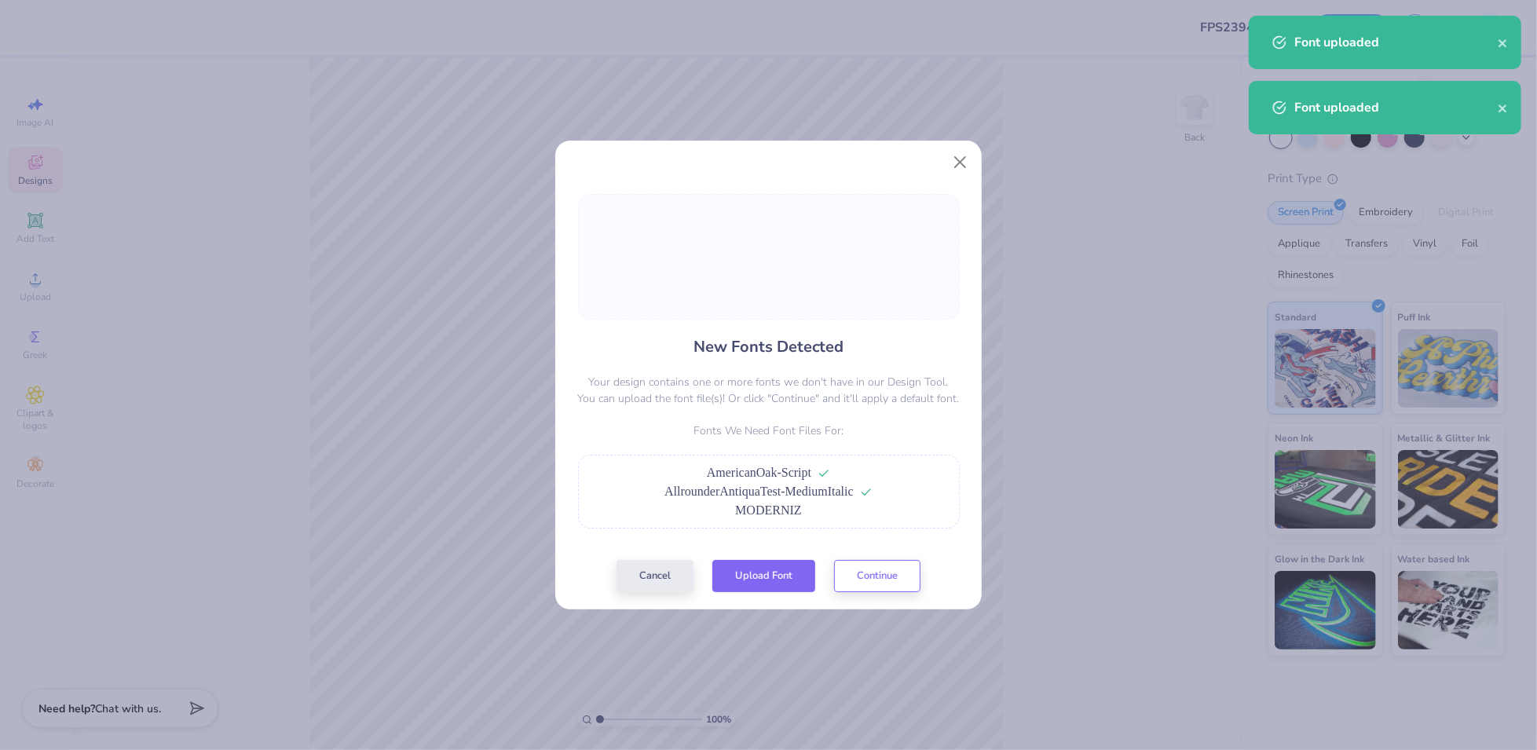
click at [779, 569] on button "Upload Font" at bounding box center [764, 576] width 103 height 32
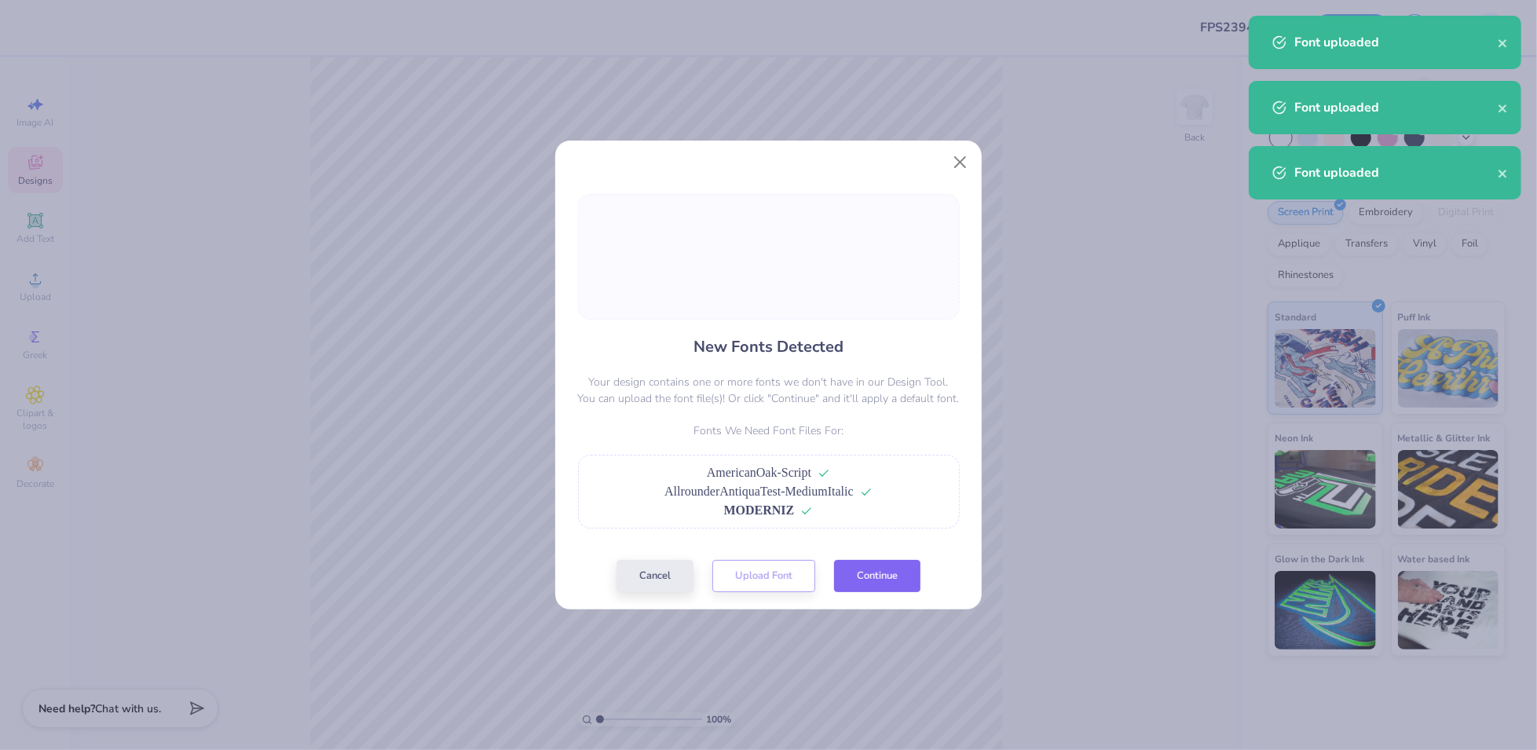
click at [898, 573] on button "Continue" at bounding box center [877, 576] width 86 height 32
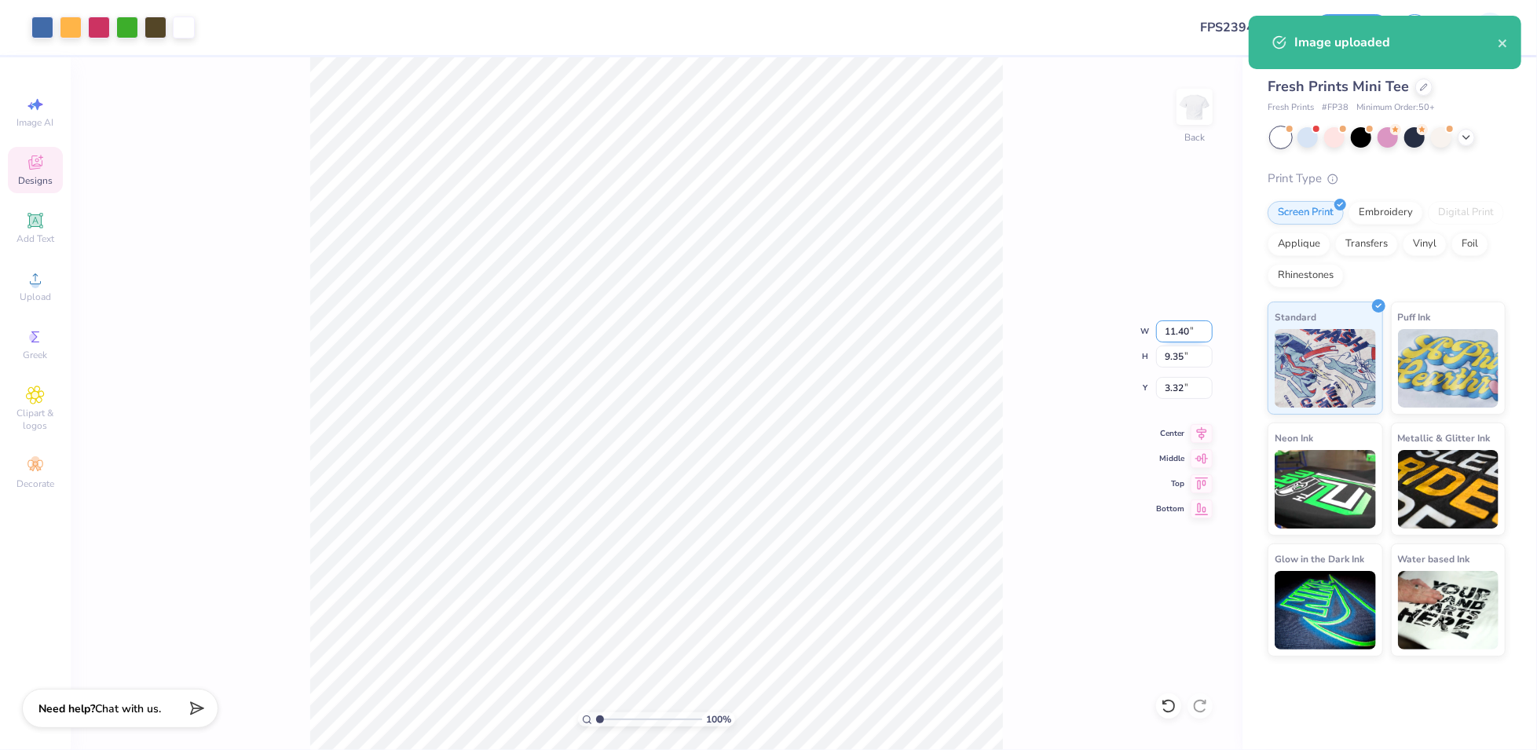
click at [1182, 328] on input "11.40" at bounding box center [1184, 332] width 57 height 22
type input "8.00"
type input "6.56"
type input "4.72"
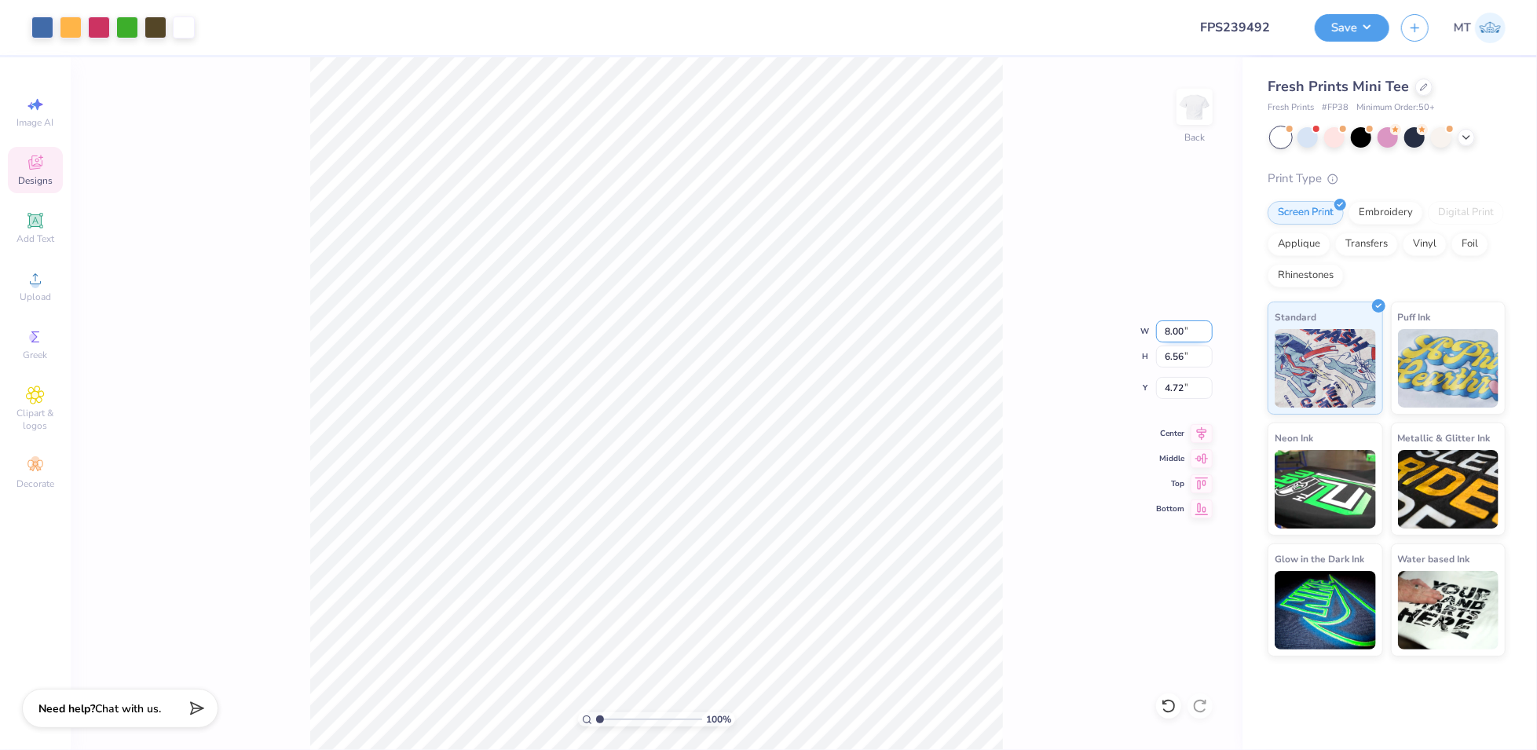
click at [1178, 328] on input "8.00" at bounding box center [1184, 332] width 57 height 22
type input "7.50"
type input "6.15"
click at [1179, 385] on input "4.92" at bounding box center [1184, 388] width 57 height 22
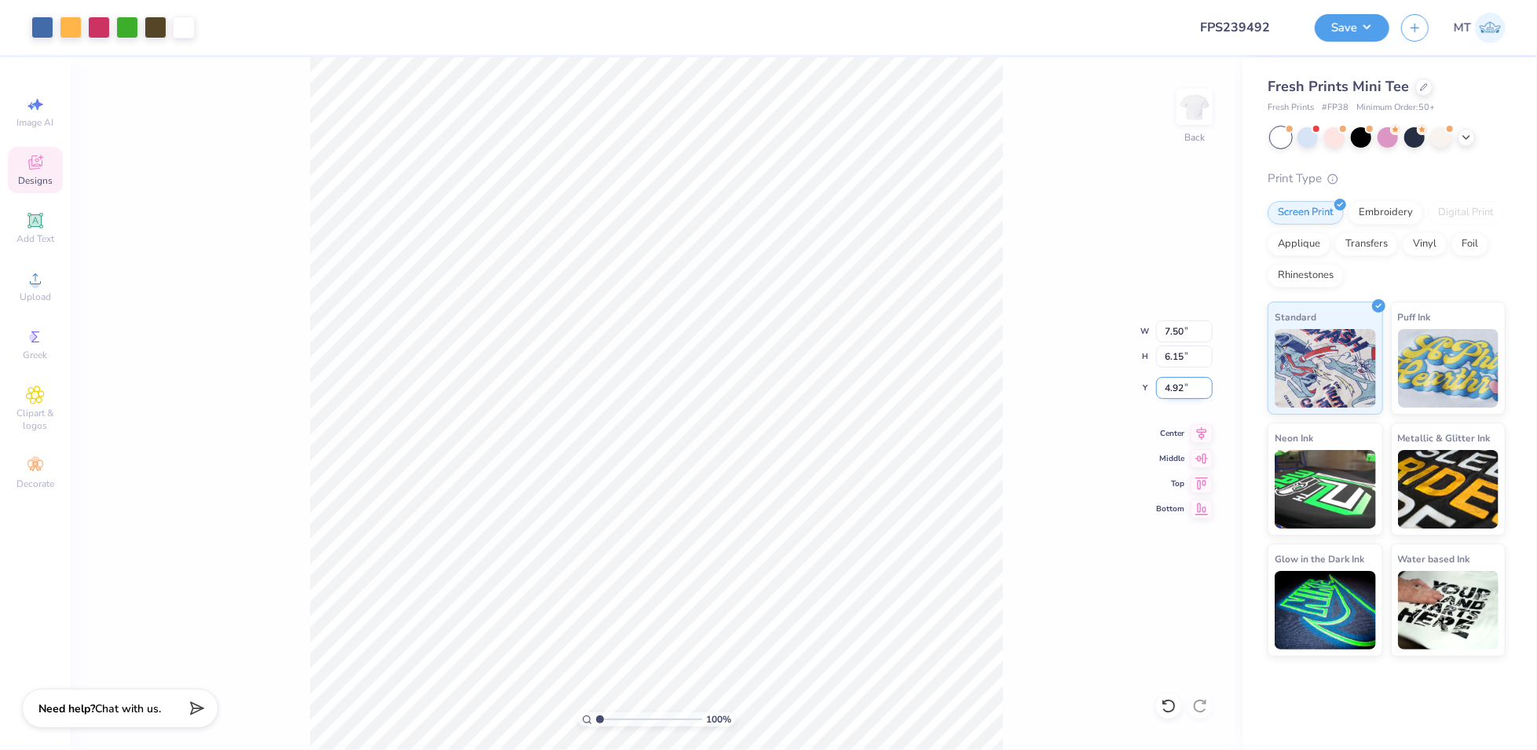
click at [1179, 385] on input "4.92" at bounding box center [1184, 388] width 57 height 22
type input "2.00"
click at [1375, 24] on button "Save" at bounding box center [1352, 25] width 75 height 27
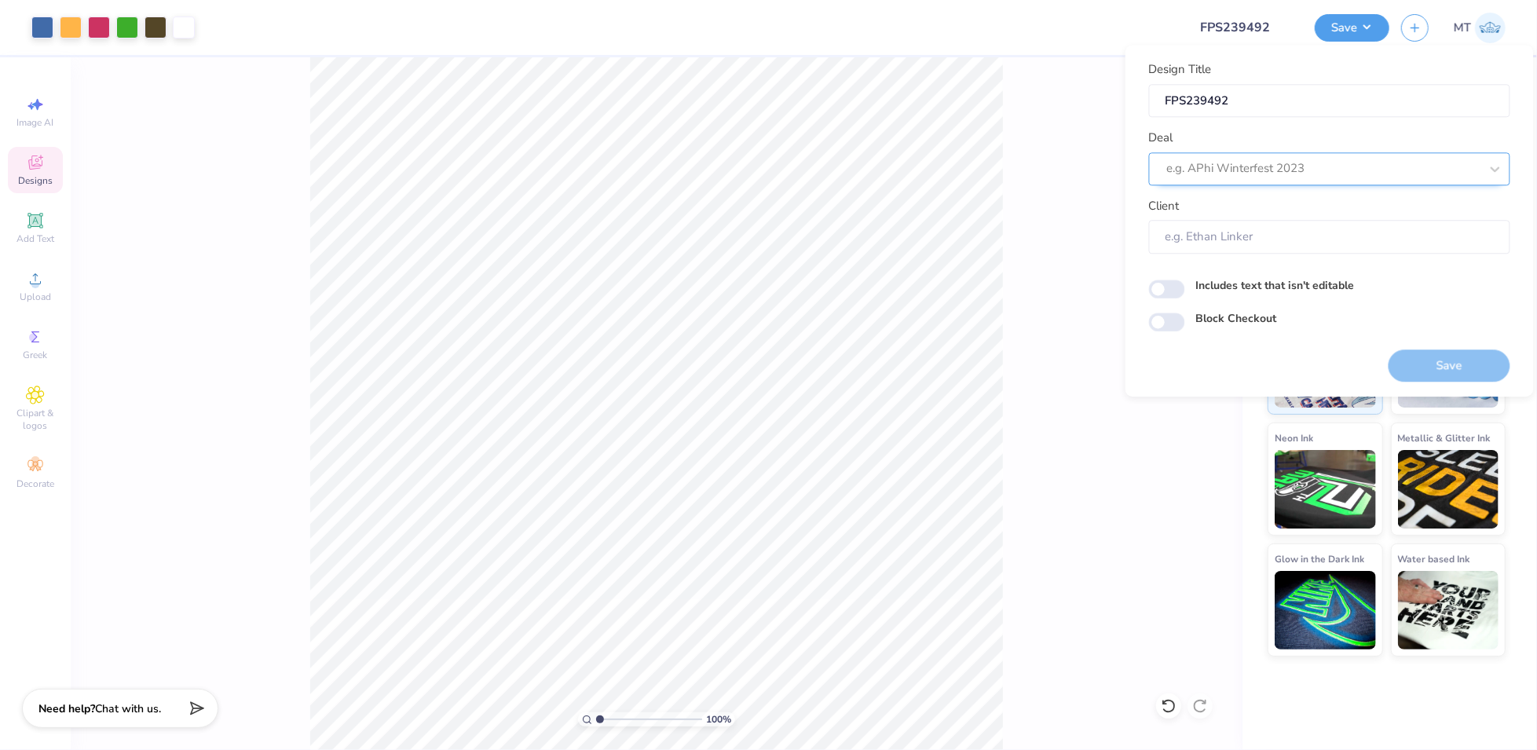
click at [1337, 163] on div at bounding box center [1323, 169] width 313 height 21
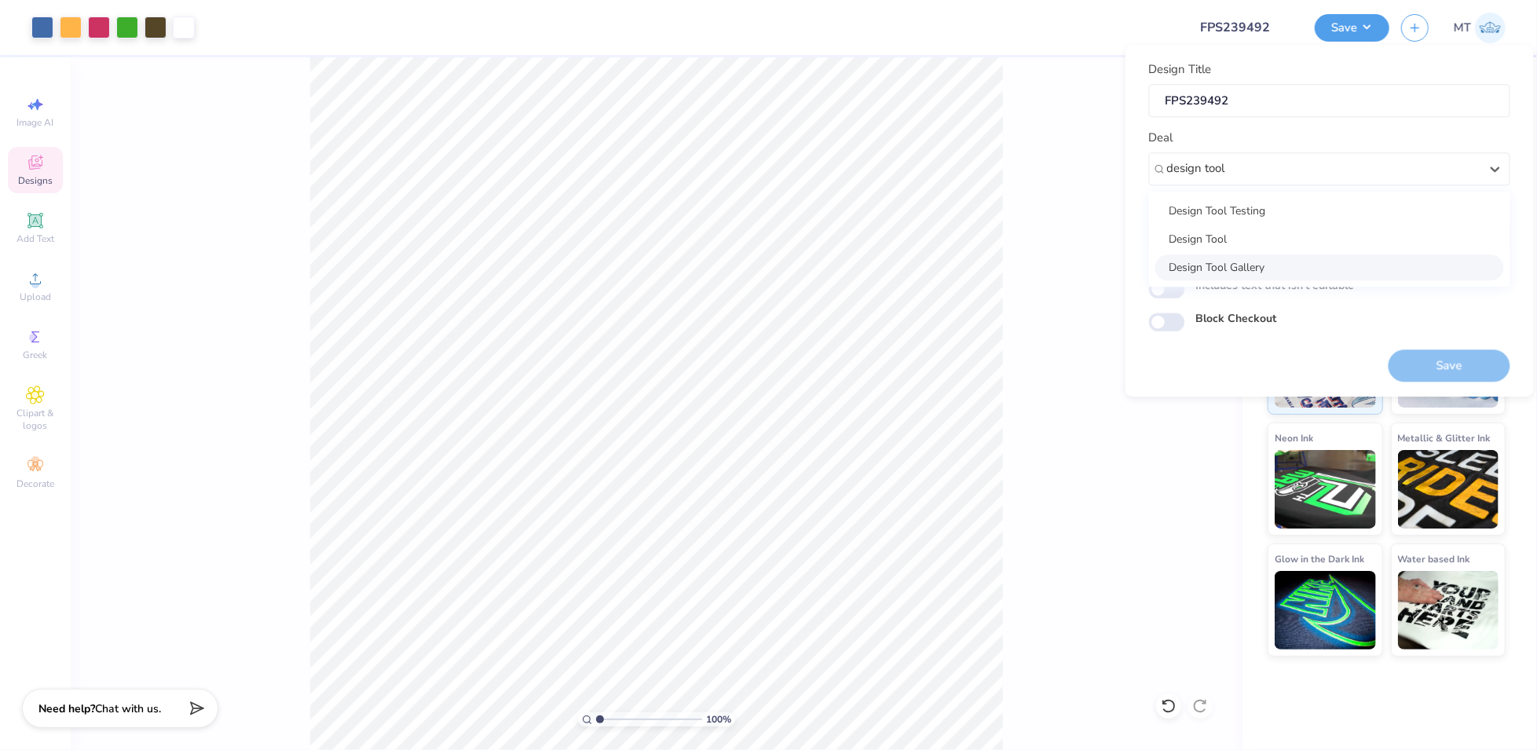
click at [1310, 262] on div "Design Tool Gallery" at bounding box center [1330, 268] width 349 height 26
type input "design tool"
type input "Design Tool Gallery User"
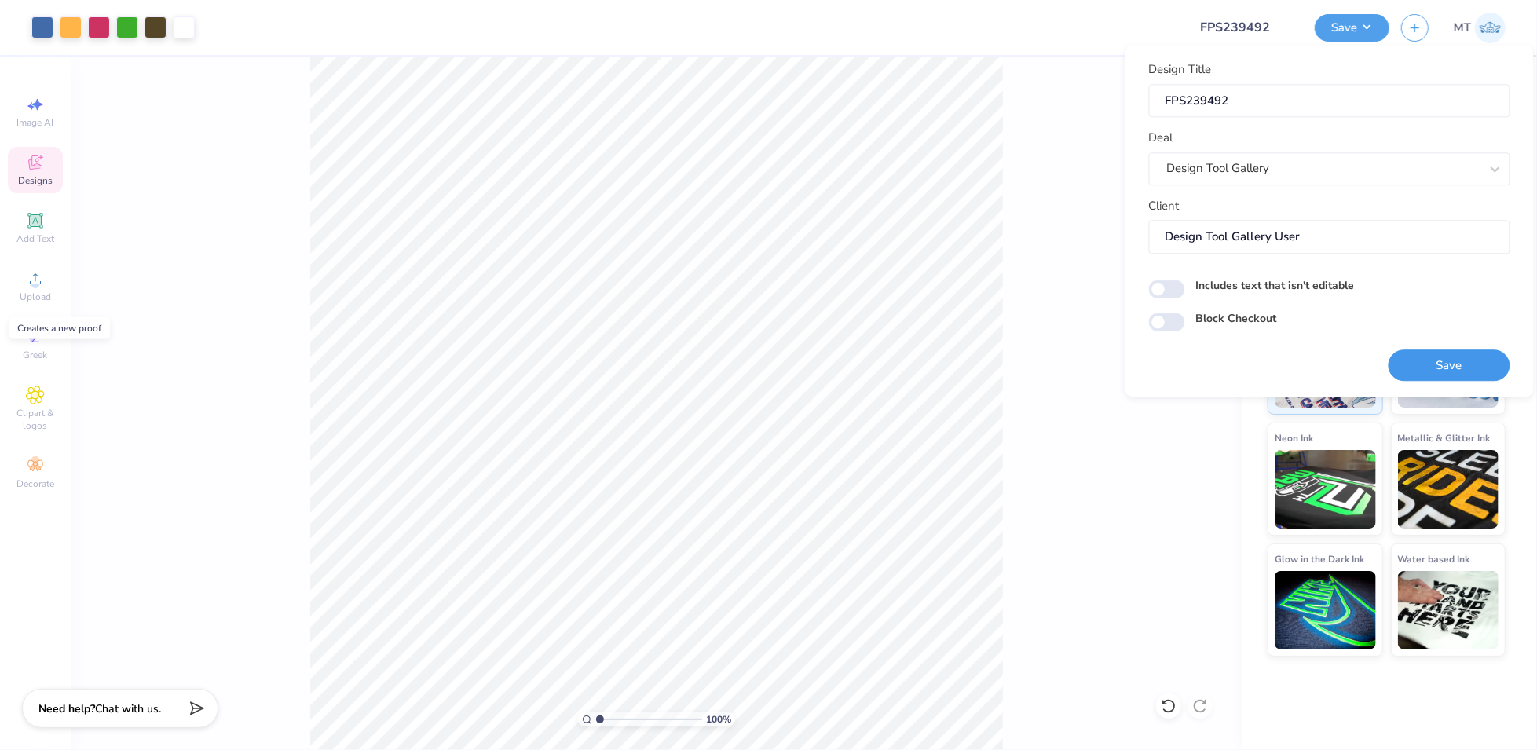
click at [1445, 359] on button "Save" at bounding box center [1450, 366] width 122 height 32
click at [1031, 19] on div at bounding box center [691, 27] width 969 height 55
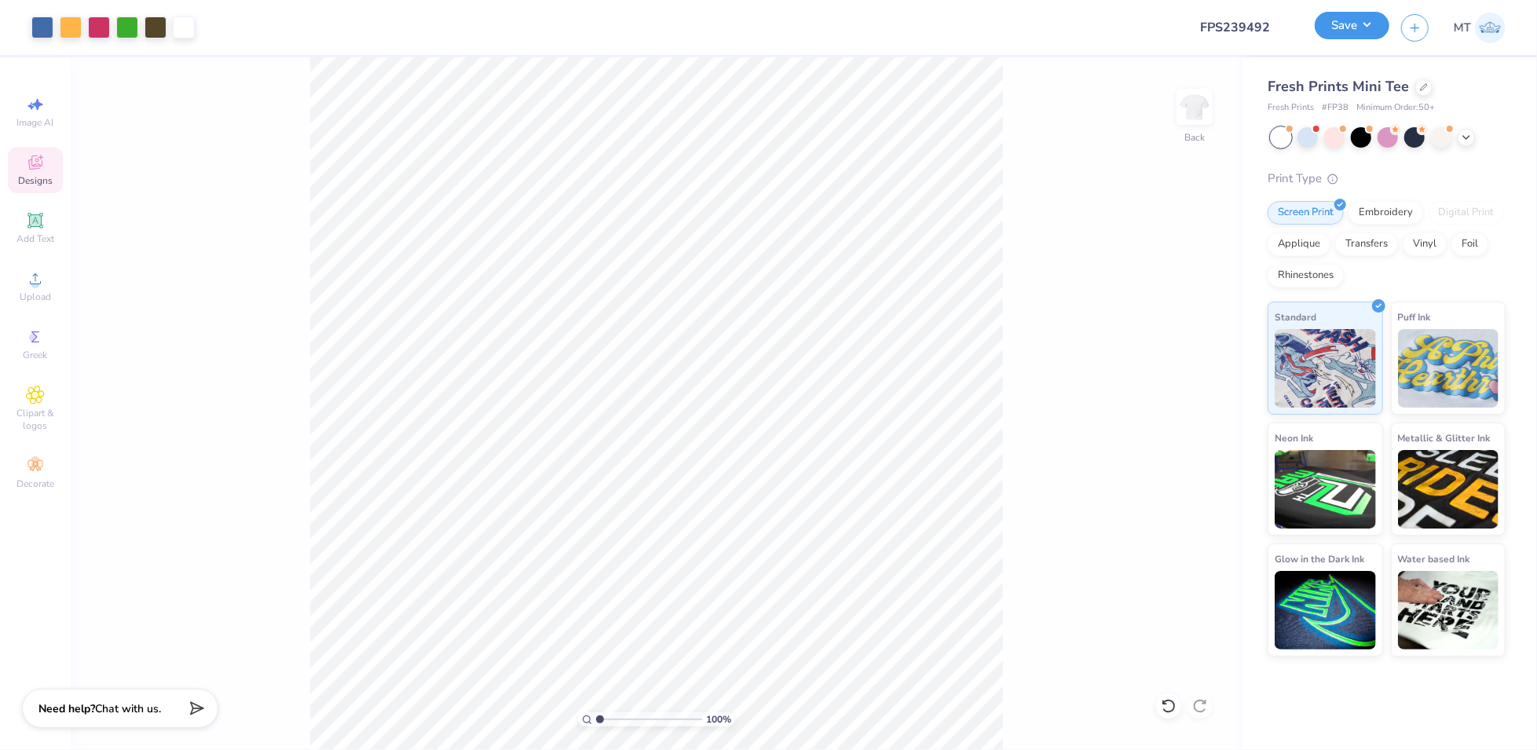
click at [1365, 38] on button "Save" at bounding box center [1352, 25] width 75 height 27
